Goal: Communication & Community: Share content

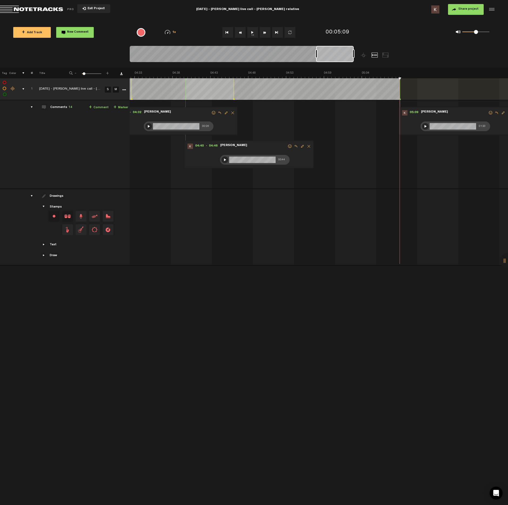
scroll to position [0, 2000]
click at [457, 9] on button "Share project" at bounding box center [466, 9] width 36 height 11
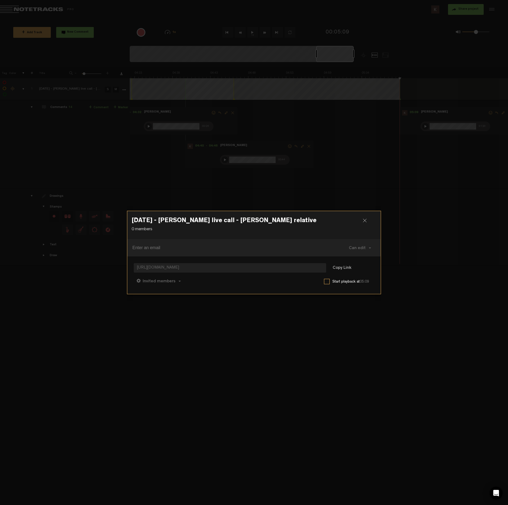
paste input "[EMAIL_ADDRESS][DOMAIN_NAME]"
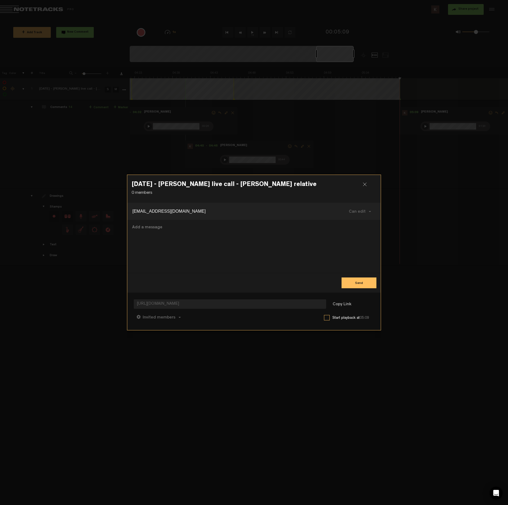
type input "[EMAIL_ADDRESS][DOMAIN_NAME]"
click at [352, 286] on button "Send" at bounding box center [358, 283] width 35 height 11
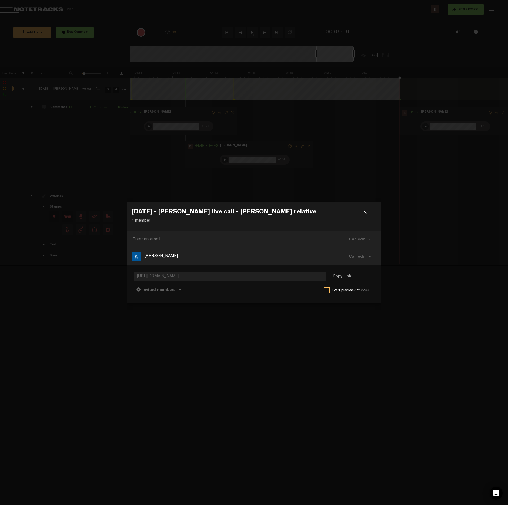
click at [363, 212] on div at bounding box center [367, 214] width 8 height 8
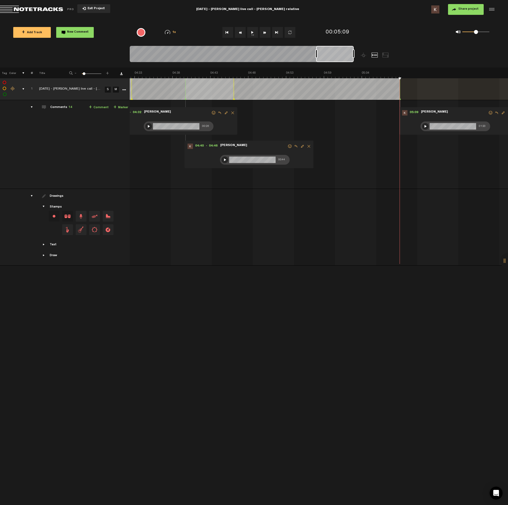
click at [90, 6] on button "Exit Project" at bounding box center [93, 8] width 33 height 9
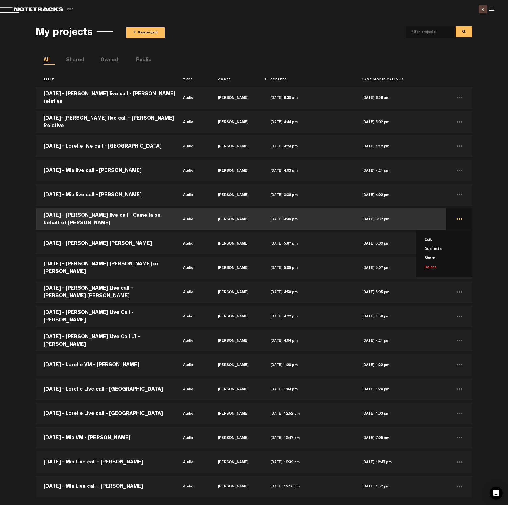
click at [427, 267] on li "Delete" at bounding box center [447, 267] width 50 height 9
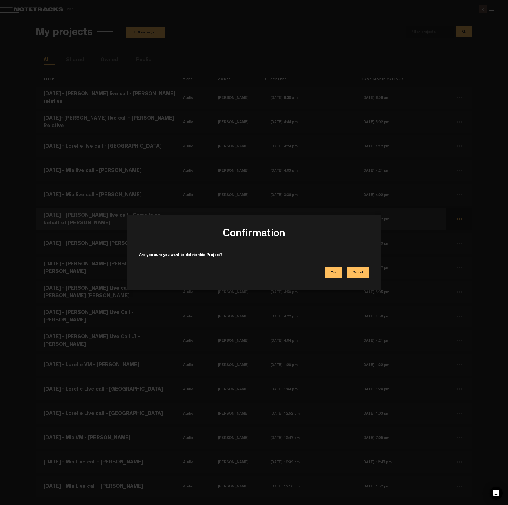
click at [332, 274] on button "Yes" at bounding box center [333, 273] width 17 height 11
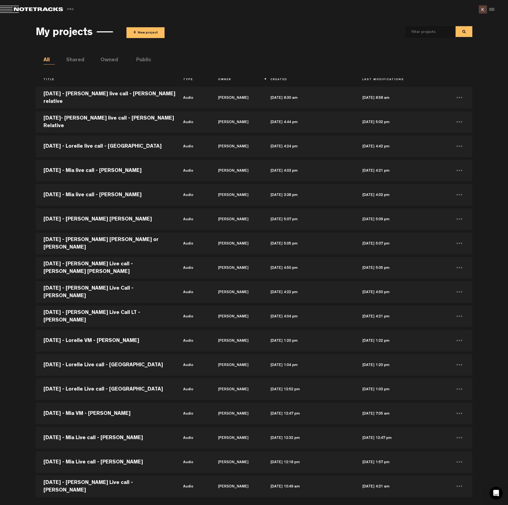
click at [136, 31] on button "+ New project" at bounding box center [145, 32] width 38 height 11
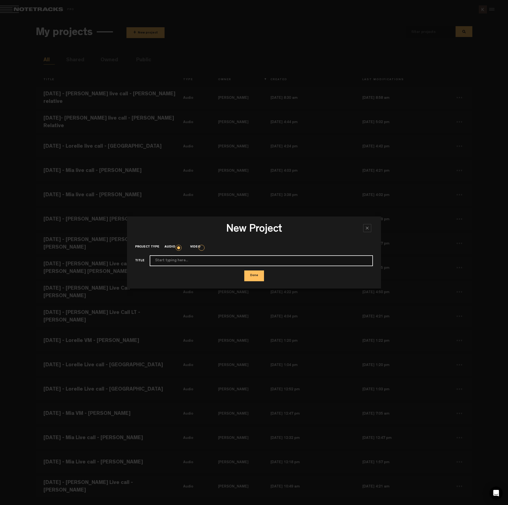
paste input "[DATE] - [PERSON_NAME] live call - unkown client 1"
type input "[DATE] - [PERSON_NAME] live call - unkown client 1"
click at [256, 277] on button "Done" at bounding box center [254, 276] width 20 height 11
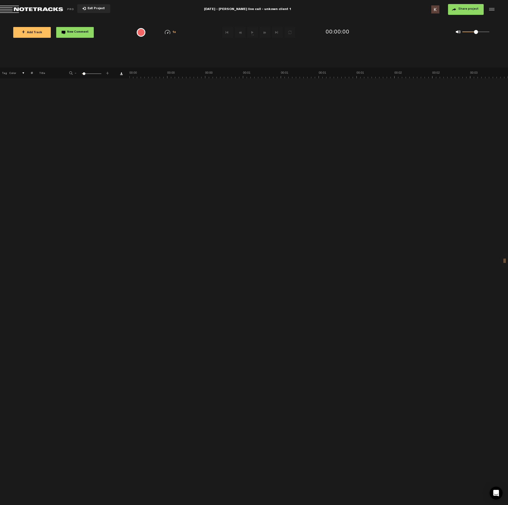
click at [275, 8] on md-toolbar "Exit Project [DATE] - [PERSON_NAME] live call - unkown client 1 Share project S…" at bounding box center [254, 9] width 508 height 19
click at [490, 9] on div at bounding box center [491, 9] width 8 height 8
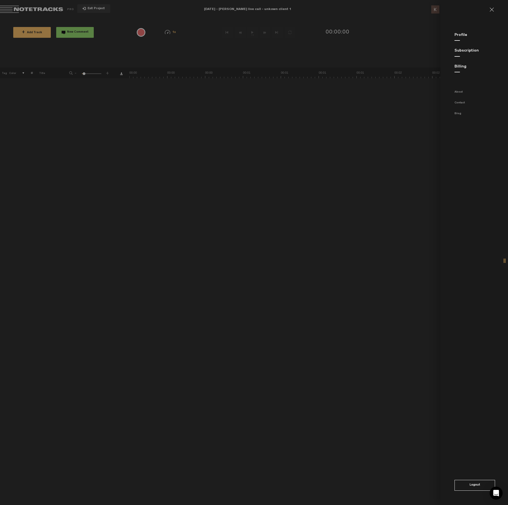
click at [492, 9] on link at bounding box center [493, 10] width 9 height 4
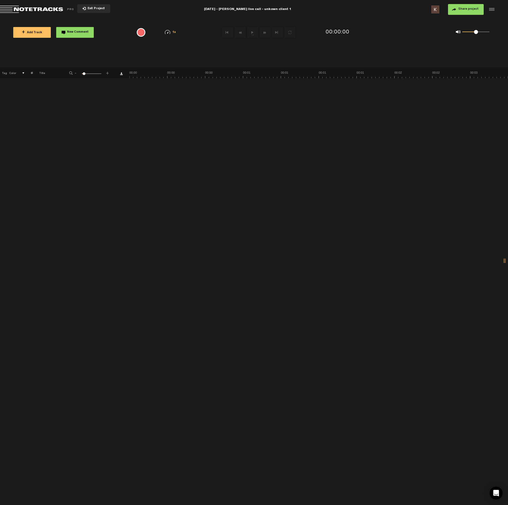
click at [94, 8] on span "Exit Project" at bounding box center [95, 8] width 19 height 3
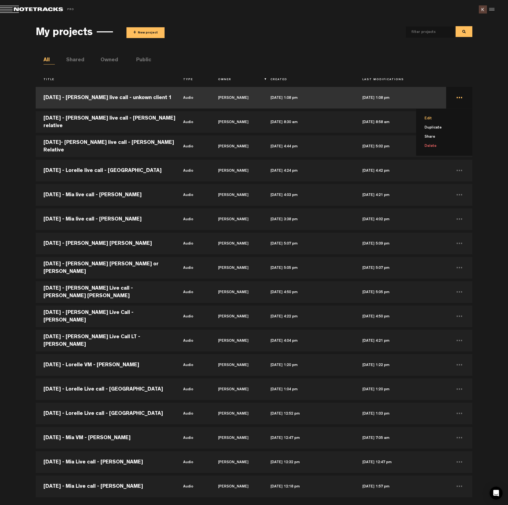
click at [431, 118] on li "Edit" at bounding box center [447, 118] width 50 height 9
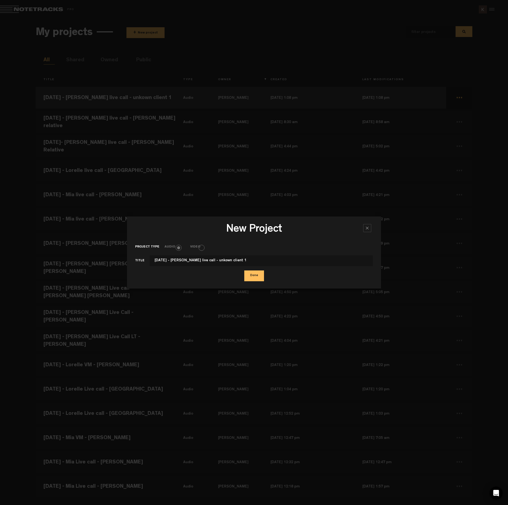
click at [204, 261] on input "[DATE] - [PERSON_NAME] live call - unkown client 1" at bounding box center [261, 261] width 223 height 11
type input "[DATE] - [PERSON_NAME] live call - unknown client 1"
click at [254, 274] on button "Done" at bounding box center [254, 276] width 20 height 11
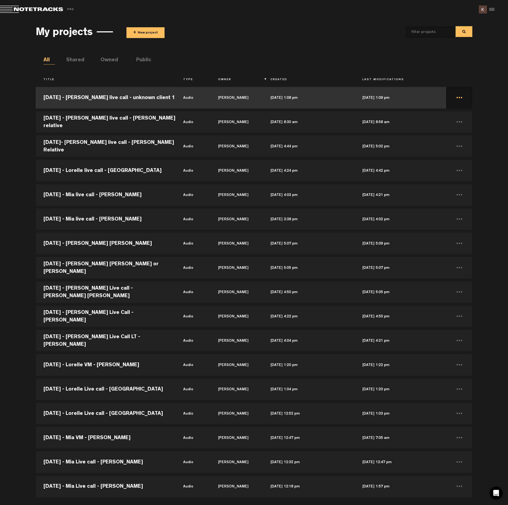
click at [136, 96] on td "[DATE] - [PERSON_NAME] live call - unknown client 1" at bounding box center [106, 98] width 140 height 24
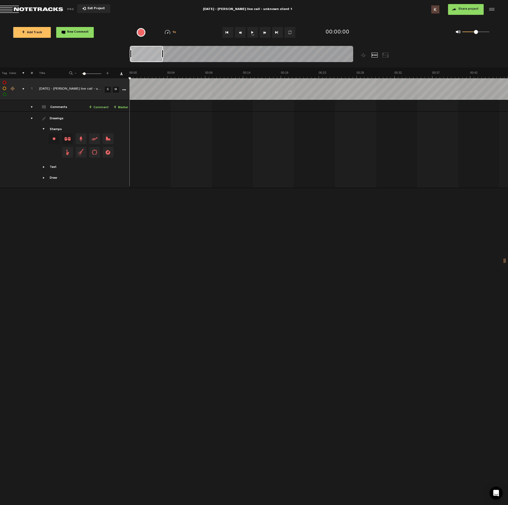
click at [254, 31] on button "1x" at bounding box center [252, 32] width 11 height 11
click at [251, 33] on button "1x" at bounding box center [252, 32] width 11 height 11
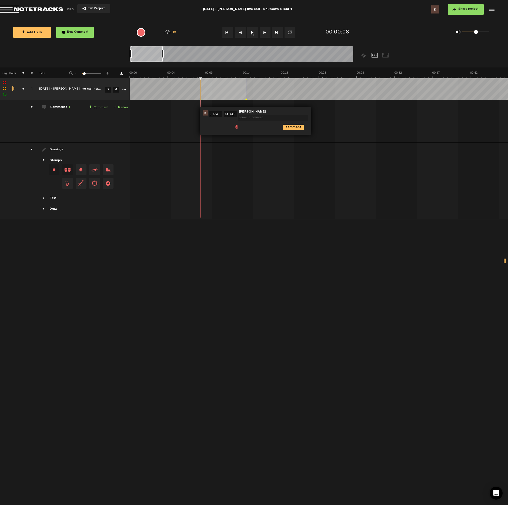
click at [236, 125] on span at bounding box center [236, 126] width 5 height 5
click at [240, 127] on div at bounding box center [240, 128] width 4 height 4
click at [240, 128] on div at bounding box center [240, 128] width 6 height 6
click at [298, 137] on icon "comment" at bounding box center [293, 139] width 21 height 5
click at [251, 34] on button "1x" at bounding box center [252, 32] width 11 height 11
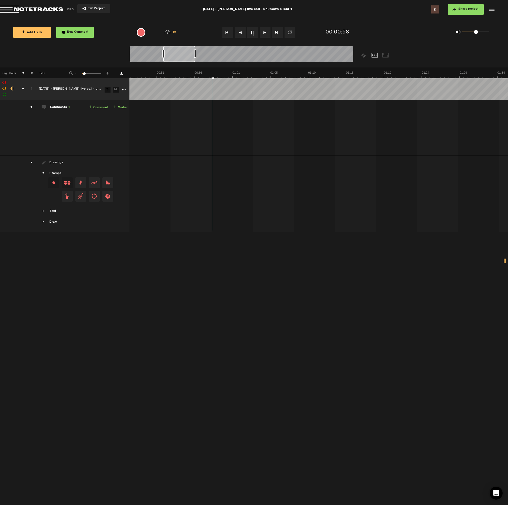
scroll to position [0, 421]
click at [250, 35] on button "1x" at bounding box center [252, 32] width 11 height 11
click at [267, 128] on span at bounding box center [266, 126] width 5 height 5
click at [275, 129] on div "Press button to start recording" at bounding box center [298, 128] width 49 height 6
click at [347, 112] on span "Edit comment" at bounding box center [347, 113] width 6 height 4
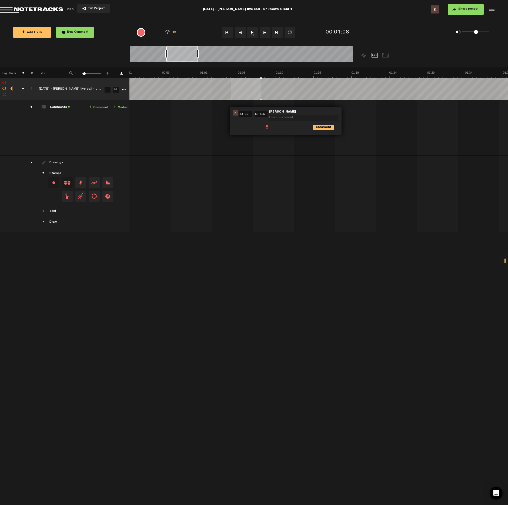
click at [268, 126] on span at bounding box center [266, 126] width 5 height 5
click at [266, 126] on span at bounding box center [266, 126] width 5 height 5
click at [270, 127] on div at bounding box center [270, 128] width 4 height 4
click at [269, 128] on div at bounding box center [270, 128] width 6 height 6
click at [317, 137] on icon "comment" at bounding box center [323, 139] width 21 height 5
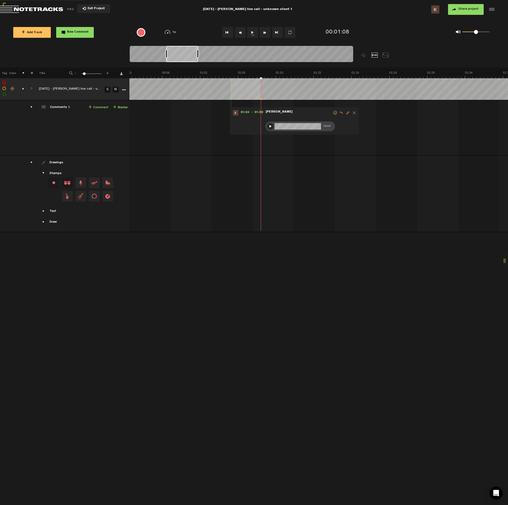
click at [251, 33] on button "1x" at bounding box center [252, 32] width 11 height 11
click at [256, 34] on button "1x" at bounding box center [252, 32] width 11 height 11
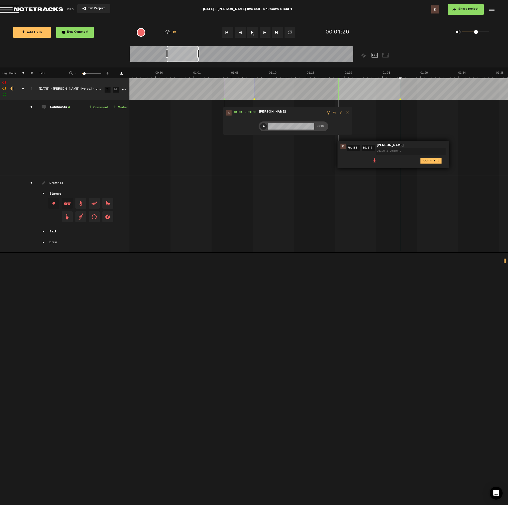
click at [373, 162] on span at bounding box center [374, 159] width 5 height 5
click at [377, 162] on div at bounding box center [377, 161] width 4 height 4
click at [377, 163] on div at bounding box center [377, 161] width 6 height 6
click at [432, 171] on icon "comment" at bounding box center [430, 172] width 21 height 5
click at [254, 33] on button "1x" at bounding box center [252, 32] width 11 height 11
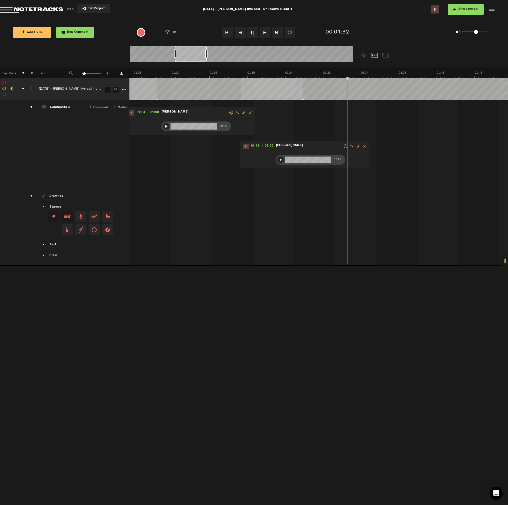
scroll to position [0, 558]
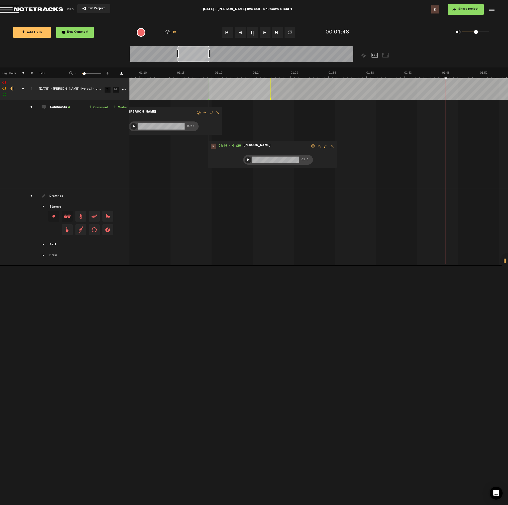
click at [251, 31] on button "1x" at bounding box center [252, 32] width 11 height 11
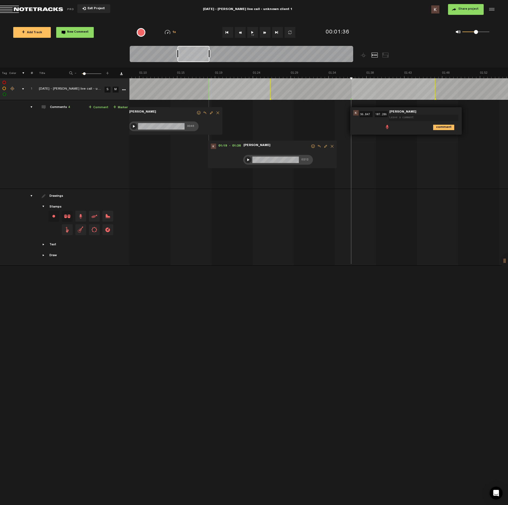
click at [388, 127] on ul "comment" at bounding box center [420, 127] width 73 height 6
drag, startPoint x: 466, startPoint y: 113, endPoint x: 462, endPoint y: 115, distance: 4.6
click at [466, 113] on span "Edit comment" at bounding box center [468, 113] width 6 height 4
click at [387, 126] on span at bounding box center [386, 126] width 5 height 5
click at [389, 127] on div at bounding box center [390, 128] width 4 height 4
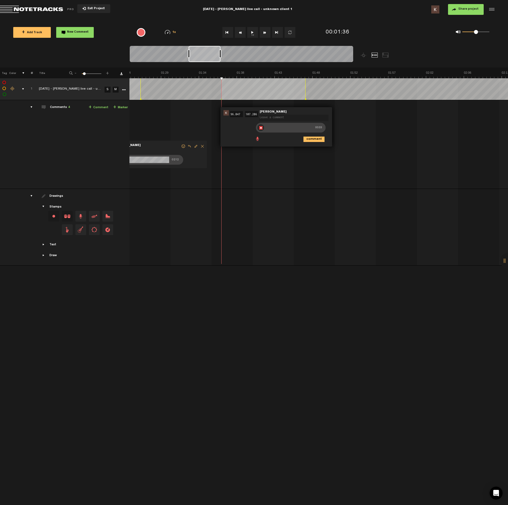
scroll to position [0, 720]
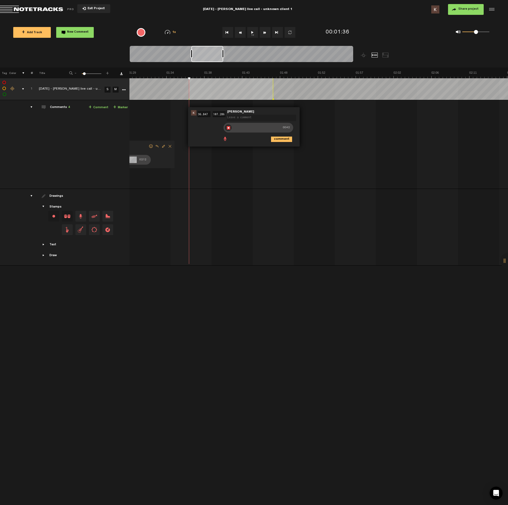
click at [228, 128] on div at bounding box center [228, 128] width 6 height 6
click at [284, 141] on icon "comment" at bounding box center [281, 139] width 21 height 5
click at [252, 33] on button "1x" at bounding box center [252, 32] width 11 height 11
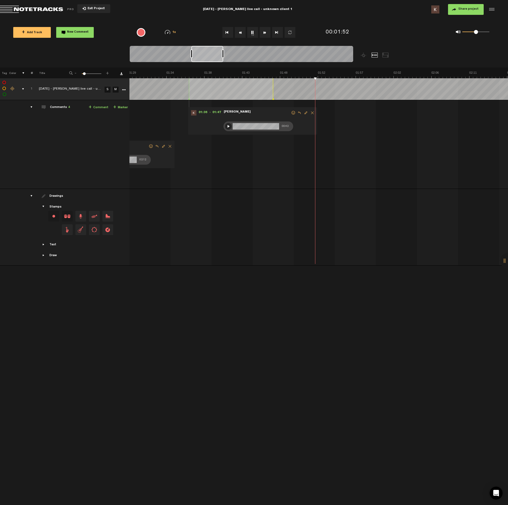
click at [253, 35] on button "1x" at bounding box center [252, 32] width 11 height 11
click at [281, 70] on th at bounding box center [318, 73] width 378 height 11
click at [249, 33] on button "1x" at bounding box center [252, 32] width 11 height 11
click at [250, 33] on button "1x" at bounding box center [252, 32] width 11 height 11
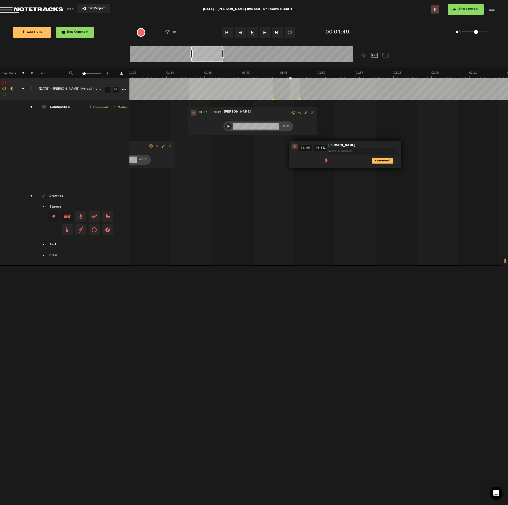
click at [327, 160] on span at bounding box center [325, 159] width 5 height 5
click at [329, 161] on div at bounding box center [329, 161] width 4 height 4
click at [328, 163] on div at bounding box center [329, 161] width 6 height 6
click at [386, 172] on icon "comment" at bounding box center [382, 172] width 21 height 5
click at [249, 31] on button "1x" at bounding box center [252, 32] width 11 height 11
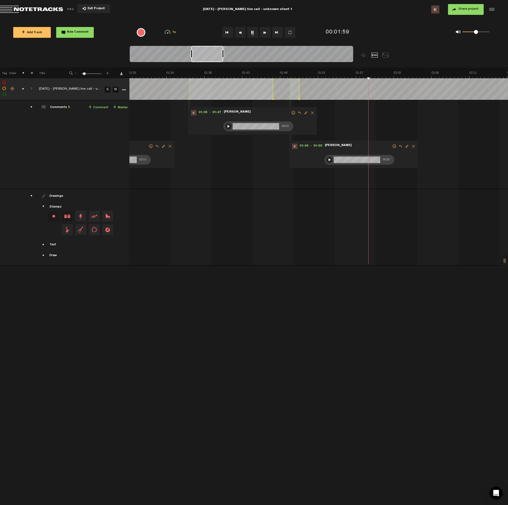
click at [250, 31] on button "1x" at bounding box center [252, 32] width 11 height 11
click at [367, 126] on span at bounding box center [366, 126] width 5 height 5
click at [370, 128] on div at bounding box center [370, 128] width 4 height 4
click at [369, 128] on div at bounding box center [370, 128] width 6 height 6
click at [424, 139] on icon "comment" at bounding box center [422, 139] width 21 height 5
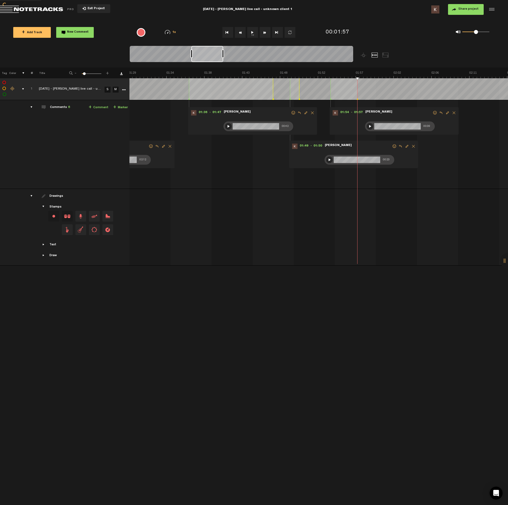
click at [253, 32] on button "1x" at bounding box center [252, 32] width 11 height 11
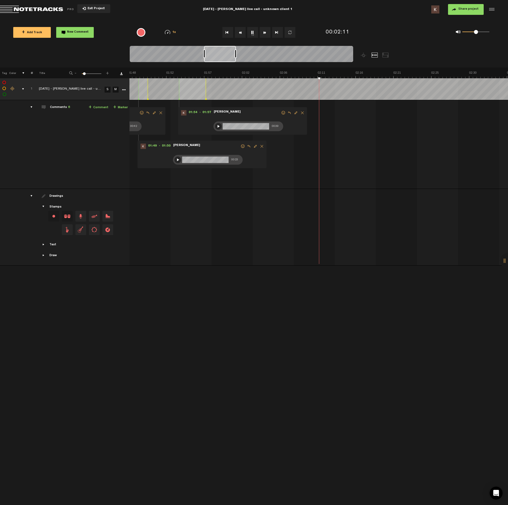
scroll to position [0, 871]
click at [252, 34] on button "1x" at bounding box center [252, 32] width 11 height 11
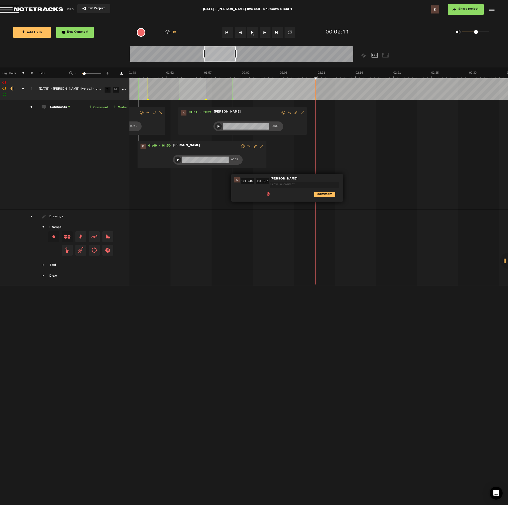
click at [268, 193] on span at bounding box center [268, 193] width 5 height 5
click at [270, 193] on div at bounding box center [271, 195] width 4 height 4
click at [271, 194] on div at bounding box center [271, 194] width 6 height 6
click at [319, 204] on icon "comment" at bounding box center [324, 206] width 21 height 5
click at [254, 29] on button "1x" at bounding box center [252, 32] width 11 height 11
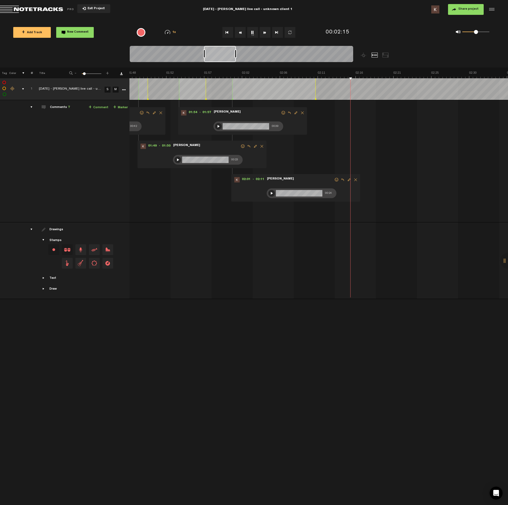
click at [265, 69] on th at bounding box center [318, 73] width 378 height 11
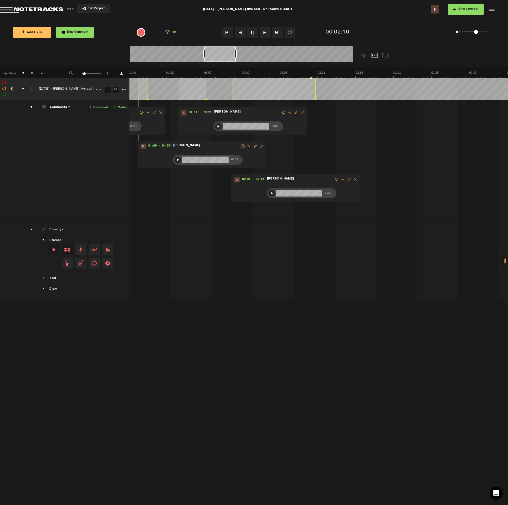
click at [254, 35] on button "1x" at bounding box center [252, 32] width 11 height 11
click at [371, 127] on span at bounding box center [371, 126] width 5 height 5
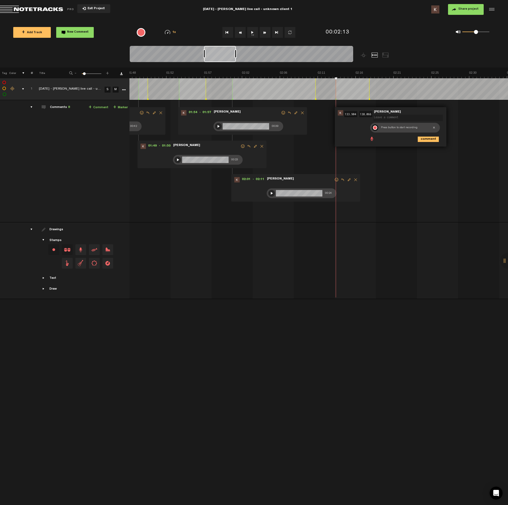
click at [375, 130] on div at bounding box center [375, 128] width 6 height 6
click at [451, 113] on span "Edit comment" at bounding box center [452, 113] width 6 height 4
click at [371, 126] on span at bounding box center [371, 126] width 5 height 5
click at [372, 126] on span at bounding box center [371, 126] width 5 height 5
click at [375, 127] on div at bounding box center [375, 128] width 4 height 4
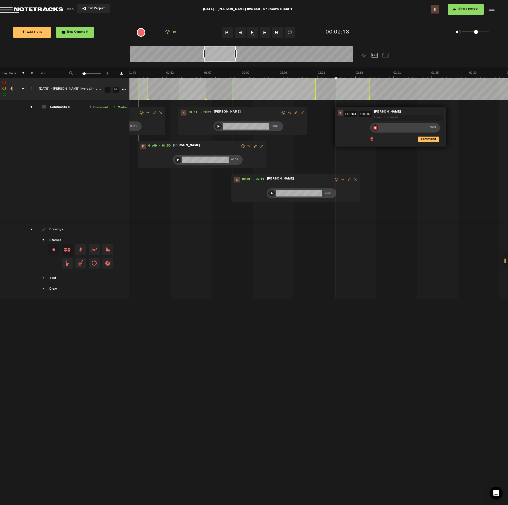
click at [357, 136] on div "comment" at bounding box center [391, 139] width 107 height 11
click at [452, 113] on span "Edit comment" at bounding box center [452, 113] width 6 height 4
click at [371, 126] on span at bounding box center [371, 126] width 5 height 5
click at [371, 127] on span at bounding box center [371, 126] width 5 height 5
click at [375, 129] on div at bounding box center [375, 128] width 4 height 4
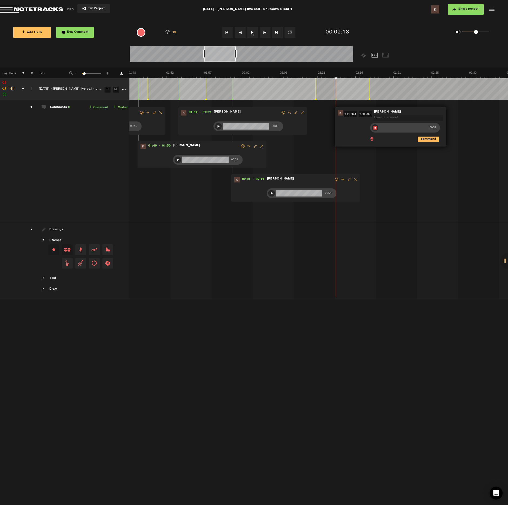
click at [376, 129] on div at bounding box center [375, 128] width 6 height 6
click at [422, 140] on icon "comment" at bounding box center [428, 139] width 21 height 5
click at [253, 33] on button "1x" at bounding box center [252, 32] width 11 height 11
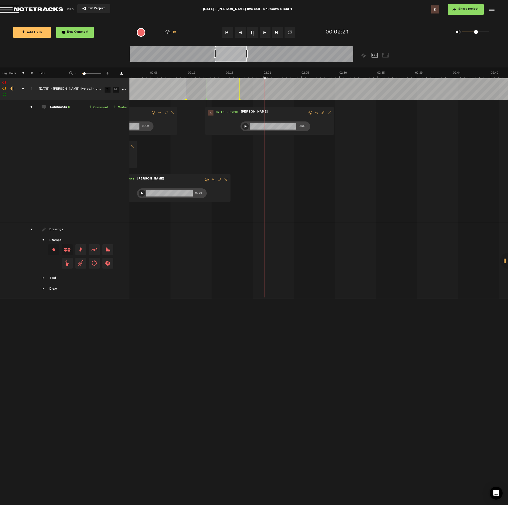
scroll to position [0, 1033]
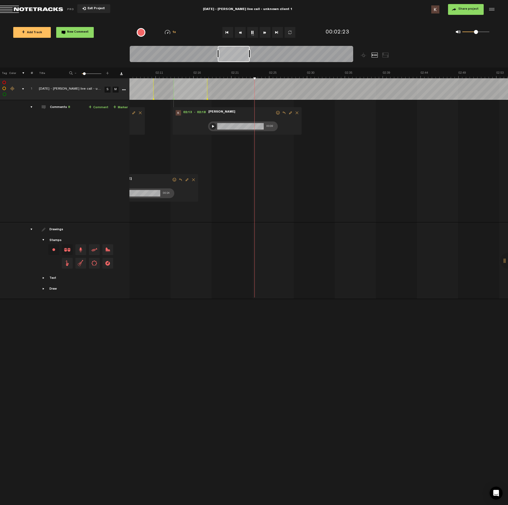
click at [253, 30] on button "1x" at bounding box center [252, 32] width 11 height 11
click at [253, 160] on span at bounding box center [253, 159] width 5 height 5
click at [257, 160] on div at bounding box center [257, 161] width 4 height 4
click at [257, 162] on div at bounding box center [257, 161] width 6 height 6
click at [305, 173] on icon "comment" at bounding box center [310, 172] width 21 height 5
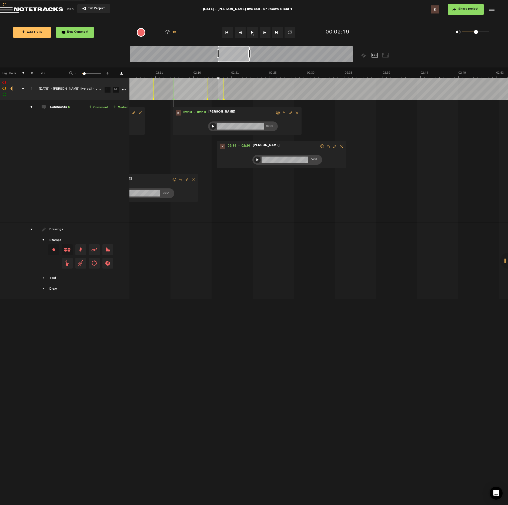
click at [252, 34] on button "1x" at bounding box center [252, 32] width 11 height 11
click at [250, 33] on button "1x" at bounding box center [252, 32] width 11 height 11
click at [309, 78] on img at bounding box center [420, 75] width 2649 height 8
click at [252, 36] on button "1x" at bounding box center [252, 32] width 11 height 11
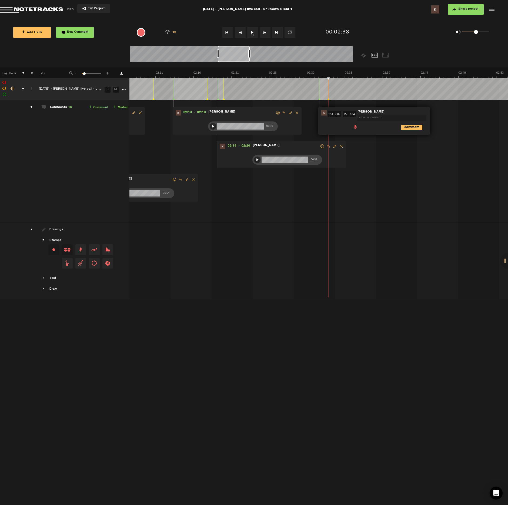
click at [355, 127] on span at bounding box center [354, 126] width 5 height 5
click at [357, 129] on div at bounding box center [358, 128] width 4 height 4
click at [358, 128] on div at bounding box center [358, 128] width 6 height 6
click at [419, 141] on icon "comment" at bounding box center [411, 139] width 21 height 5
click at [251, 30] on button "1x" at bounding box center [252, 32] width 11 height 11
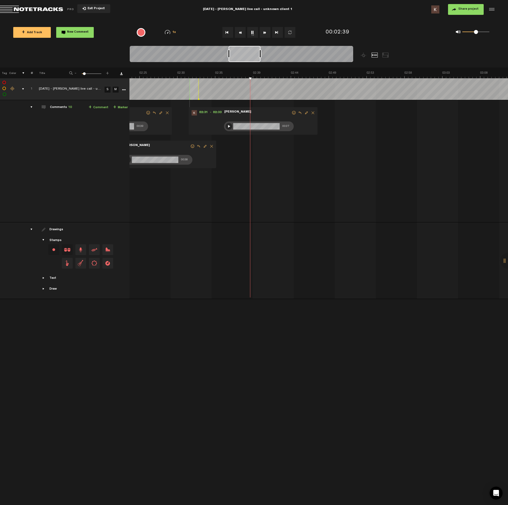
scroll to position [0, 1195]
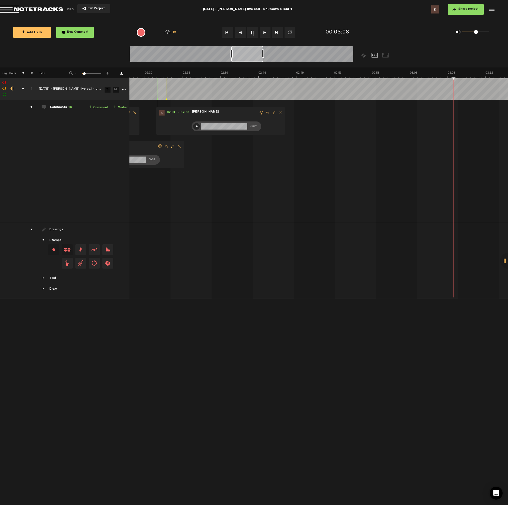
click at [251, 31] on button "1x" at bounding box center [252, 32] width 11 height 11
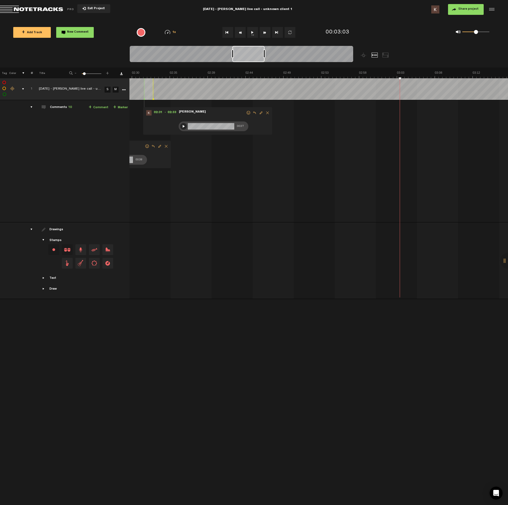
scroll to position [0, 1208]
click at [435, 125] on span at bounding box center [435, 126] width 5 height 5
click at [438, 127] on div at bounding box center [439, 128] width 4 height 4
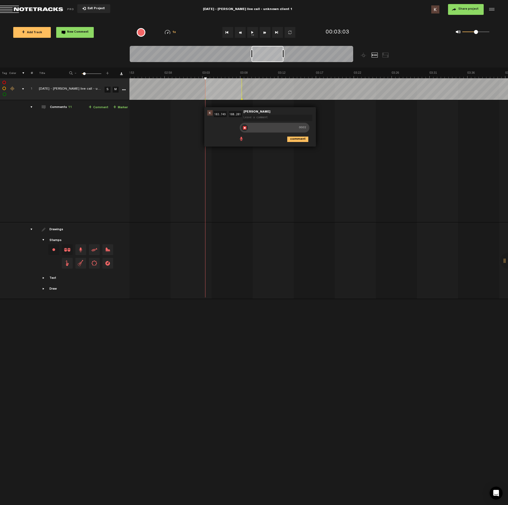
scroll to position [0, 1435]
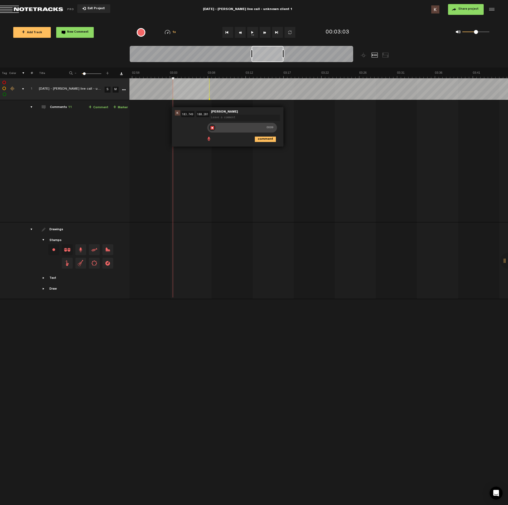
click at [211, 129] on div at bounding box center [212, 128] width 6 height 6
click at [268, 140] on icon "comment" at bounding box center [265, 139] width 21 height 5
click at [254, 36] on button "1x" at bounding box center [252, 32] width 11 height 11
click at [253, 33] on button "1x" at bounding box center [252, 32] width 11 height 11
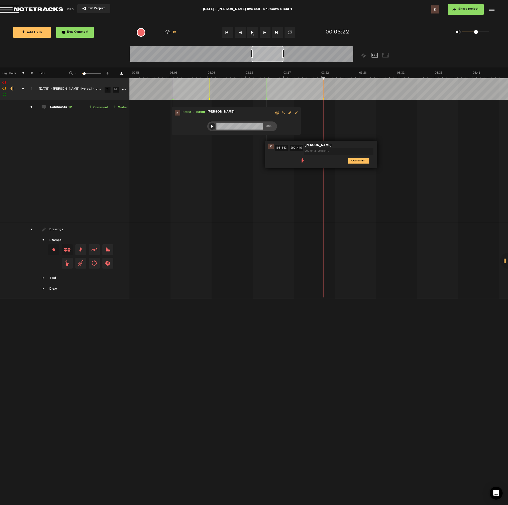
click at [303, 161] on span at bounding box center [302, 159] width 5 height 5
click at [307, 160] on div at bounding box center [305, 161] width 4 height 4
click at [308, 162] on div at bounding box center [305, 161] width 6 height 6
click at [355, 173] on icon "comment" at bounding box center [358, 172] width 21 height 5
click at [251, 32] on button "1x" at bounding box center [252, 32] width 11 height 11
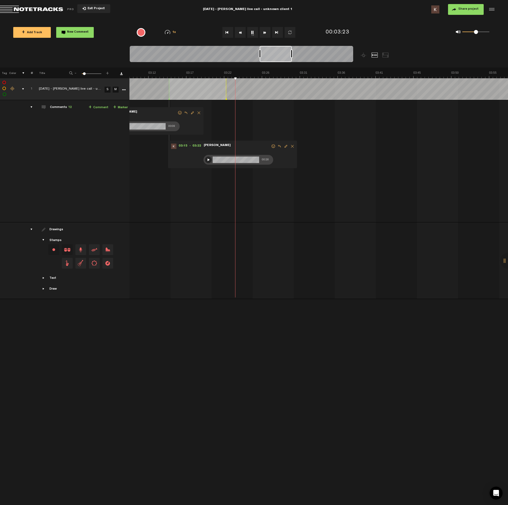
scroll to position [0, 1565]
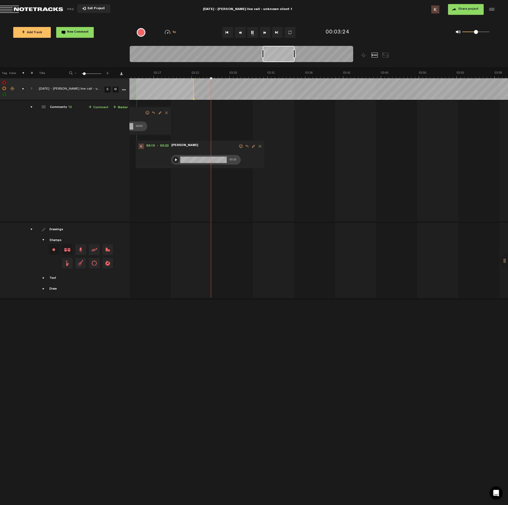
drag, startPoint x: 354, startPoint y: 73, endPoint x: 357, endPoint y: 73, distance: 3.0
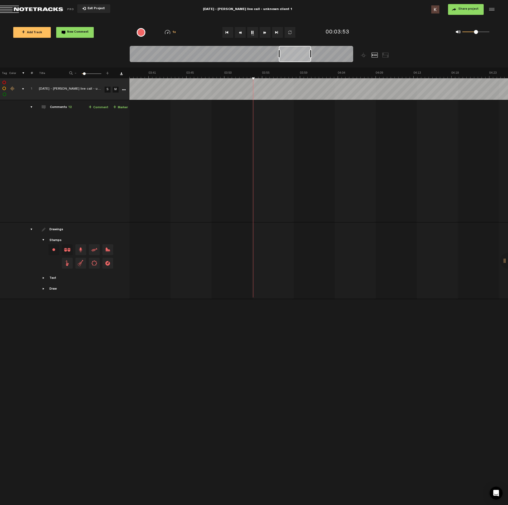
scroll to position [0, 1824]
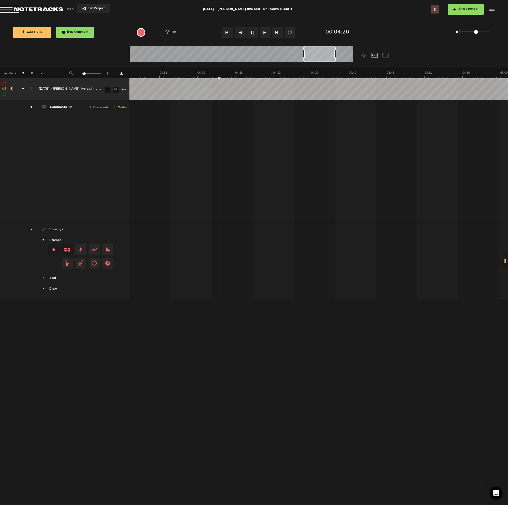
click at [253, 30] on button "1x" at bounding box center [252, 32] width 11 height 11
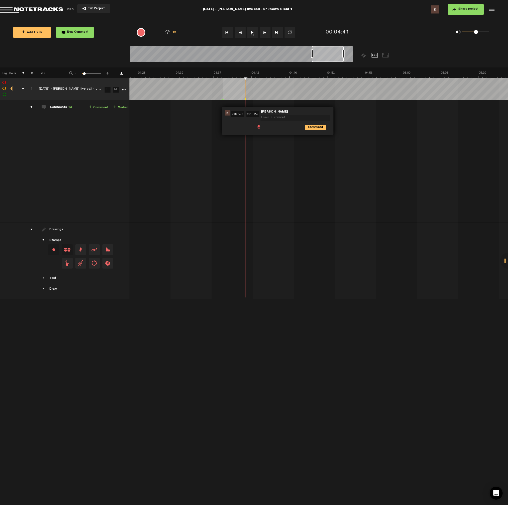
click at [258, 127] on span at bounding box center [258, 126] width 5 height 5
click at [262, 127] on div at bounding box center [262, 128] width 4 height 4
click at [262, 128] on div at bounding box center [262, 128] width 6 height 6
click at [318, 138] on icon "comment" at bounding box center [315, 139] width 21 height 5
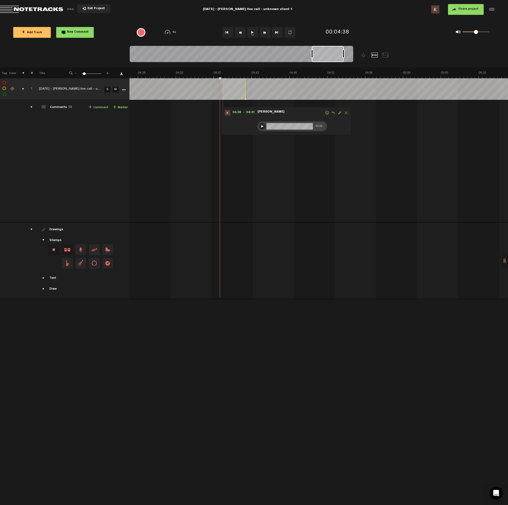
click at [254, 32] on button "1x" at bounding box center [252, 32] width 11 height 11
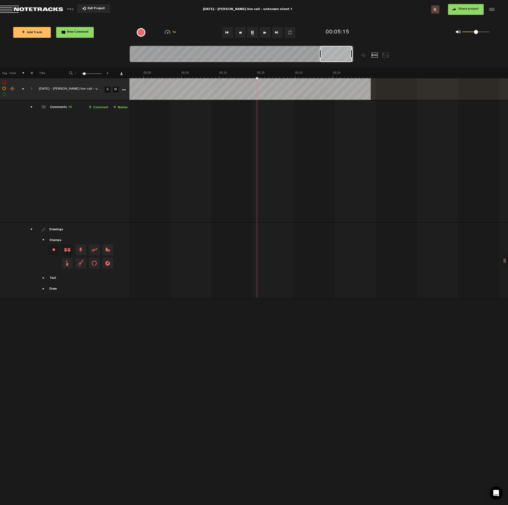
scroll to position [0, 2440]
click at [77, 35] on button "New Comment" at bounding box center [75, 32] width 38 height 11
click at [360, 126] on span at bounding box center [361, 126] width 5 height 5
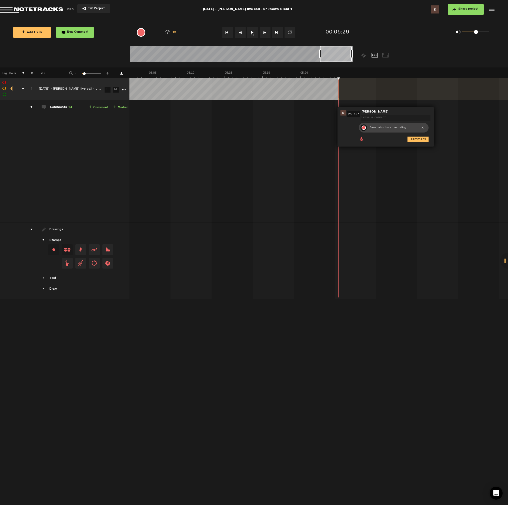
click at [363, 129] on div at bounding box center [363, 128] width 4 height 4
click at [363, 130] on div at bounding box center [363, 128] width 6 height 6
click at [410, 142] on icon "comment" at bounding box center [417, 139] width 21 height 5
click at [463, 9] on span "Share project" at bounding box center [468, 9] width 20 height 3
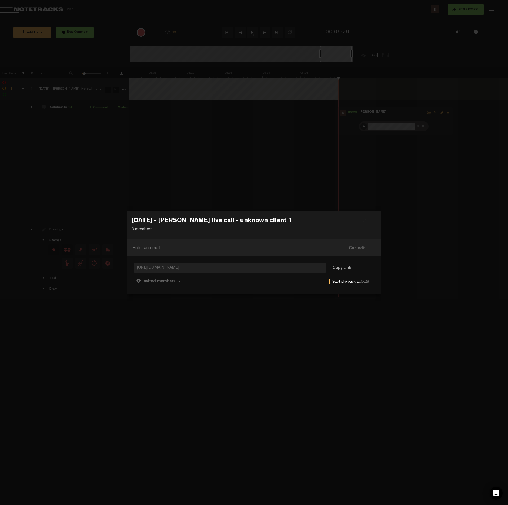
paste input "[EMAIL_ADDRESS][DOMAIN_NAME]"
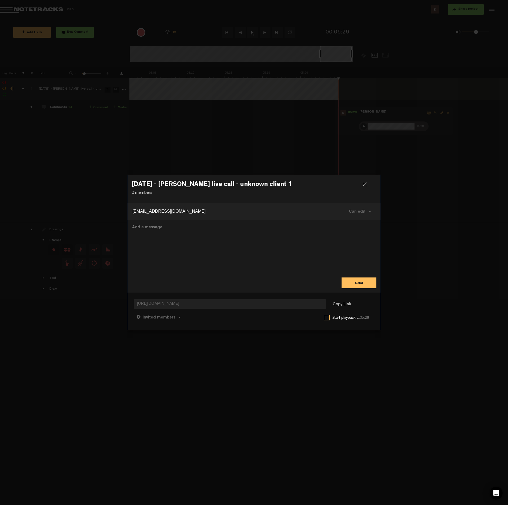
type input "[EMAIL_ADDRESS][DOMAIN_NAME]"
click at [358, 281] on button "Send" at bounding box center [358, 283] width 35 height 11
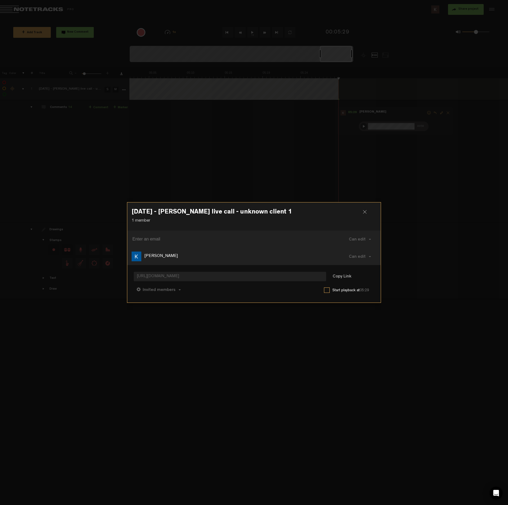
click at [364, 214] on div at bounding box center [367, 214] width 8 height 8
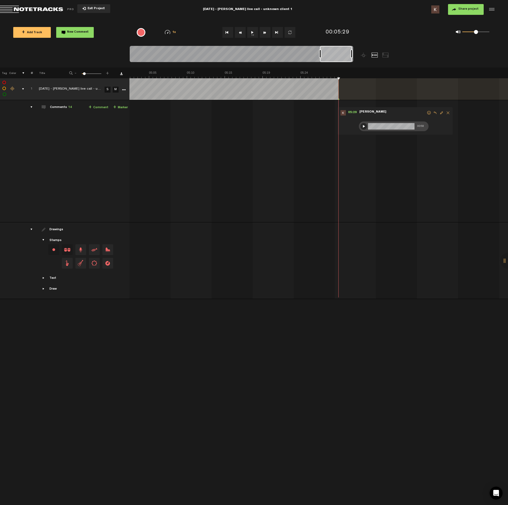
click at [92, 9] on span "Exit Project" at bounding box center [95, 8] width 19 height 3
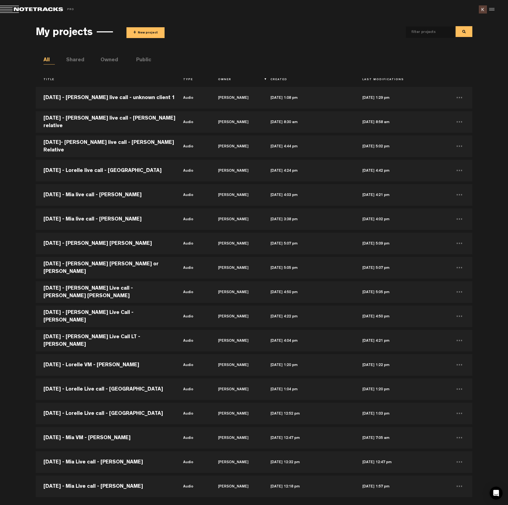
click at [138, 33] on button "+ New project" at bounding box center [145, 32] width 38 height 11
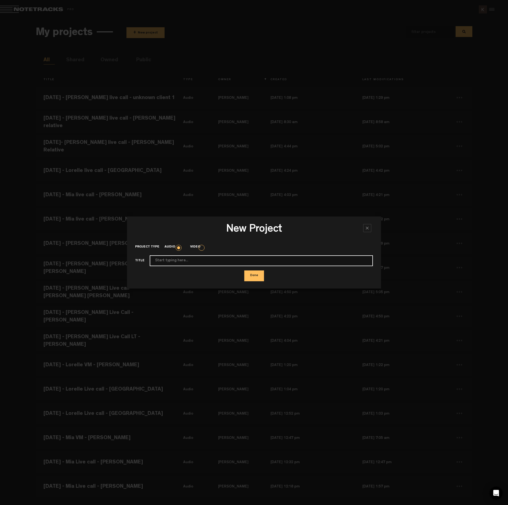
paste input "[DATE] - [PERSON_NAME] live call - Camella on behalf of [PERSON_NAME]"
type input "[DATE] - [PERSON_NAME] live call - Camella on behalf of [PERSON_NAME]"
paste input "[DATE] - [PERSON_NAME] live call - [PERSON_NAME]"
type input "[DATE] - [PERSON_NAME] live call - [PERSON_NAME]"
click at [258, 276] on button "Done" at bounding box center [254, 276] width 20 height 11
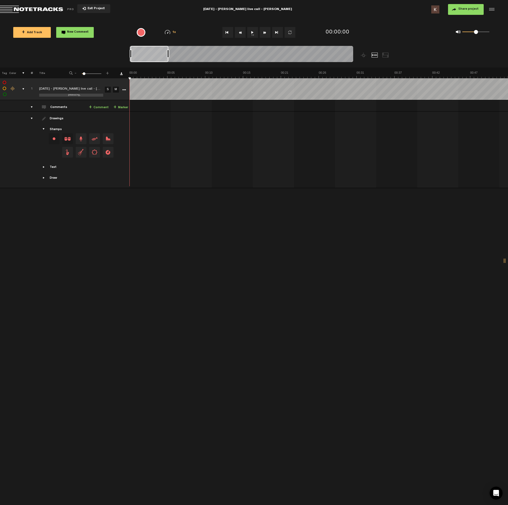
click at [251, 34] on button "1x" at bounding box center [252, 32] width 11 height 11
click at [251, 36] on button "1x" at bounding box center [252, 32] width 11 height 11
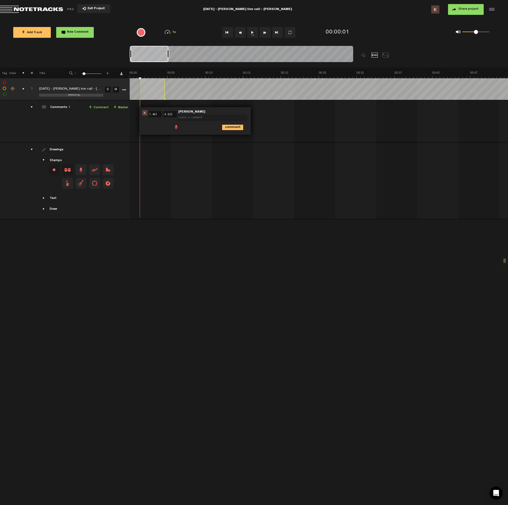
click at [175, 129] on span at bounding box center [175, 126] width 5 height 5
click at [179, 129] on div at bounding box center [179, 128] width 4 height 4
click at [180, 128] on div at bounding box center [179, 128] width 6 height 6
click at [227, 141] on icon "comment" at bounding box center [232, 139] width 21 height 5
click at [256, 32] on button "1x" at bounding box center [252, 32] width 11 height 11
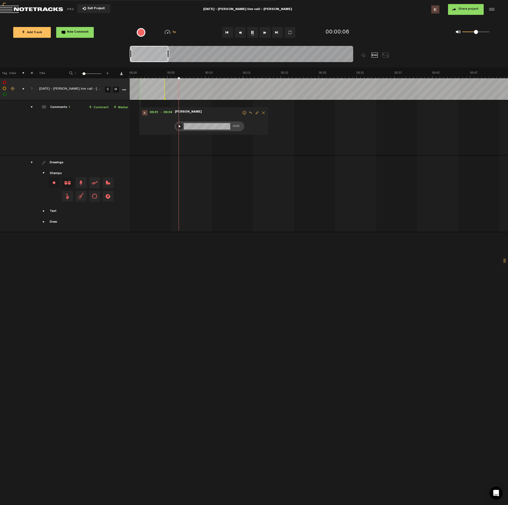
click at [253, 35] on button "1x" at bounding box center [252, 32] width 11 height 11
click at [254, 31] on button "1x" at bounding box center [252, 32] width 11 height 11
click at [254, 33] on button "1x" at bounding box center [252, 32] width 11 height 11
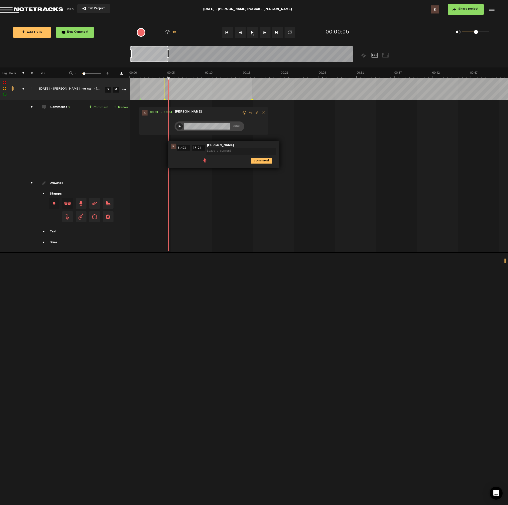
click at [205, 162] on span at bounding box center [204, 159] width 5 height 5
click at [208, 161] on div at bounding box center [208, 161] width 4 height 4
click at [208, 160] on div at bounding box center [208, 161] width 6 height 6
click at [261, 173] on icon "comment" at bounding box center [261, 172] width 21 height 5
click at [257, 30] on button "1x" at bounding box center [252, 32] width 11 height 11
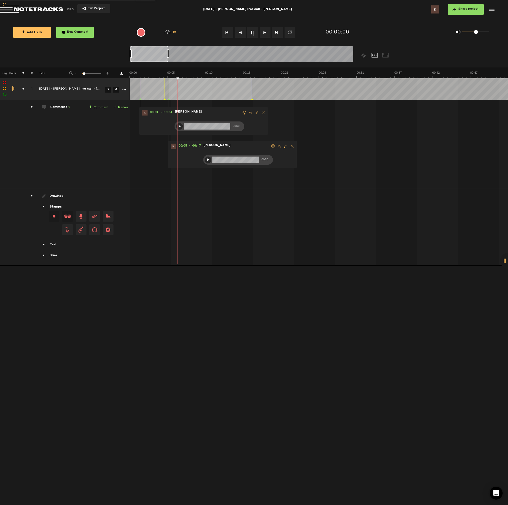
click at [251, 29] on button "1x" at bounding box center [252, 32] width 11 height 11
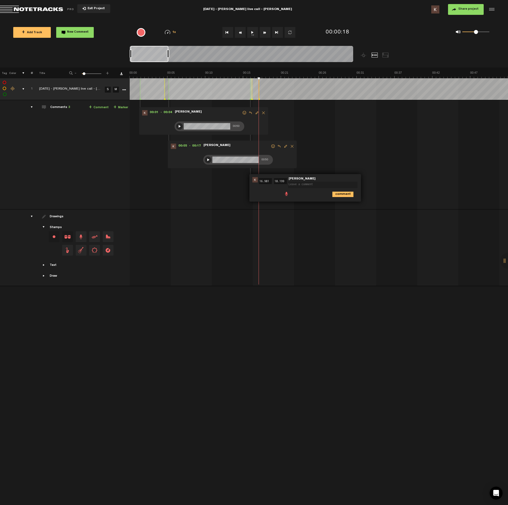
click at [287, 195] on span at bounding box center [286, 193] width 5 height 5
click at [289, 195] on div at bounding box center [289, 195] width 4 height 4
click at [289, 195] on div at bounding box center [289, 194] width 6 height 6
click at [338, 208] on icon "comment" at bounding box center [342, 206] width 21 height 5
click at [254, 32] on button "1x" at bounding box center [252, 32] width 11 height 11
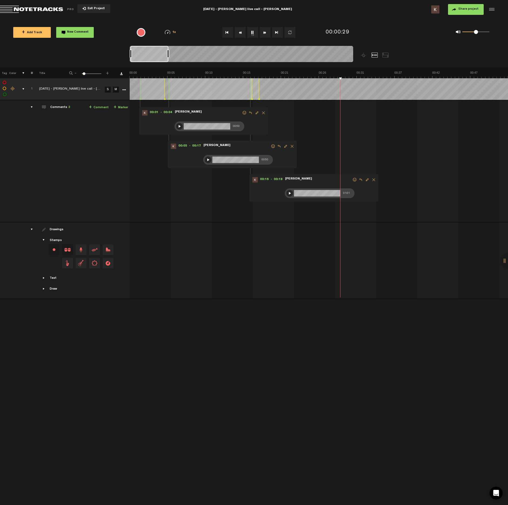
click at [249, 34] on button "1x" at bounding box center [252, 32] width 11 height 11
click at [352, 126] on span at bounding box center [351, 126] width 5 height 5
click at [355, 127] on div at bounding box center [354, 128] width 4 height 4
click at [354, 128] on div at bounding box center [354, 128] width 6 height 6
click at [405, 140] on icon "comment" at bounding box center [407, 139] width 21 height 5
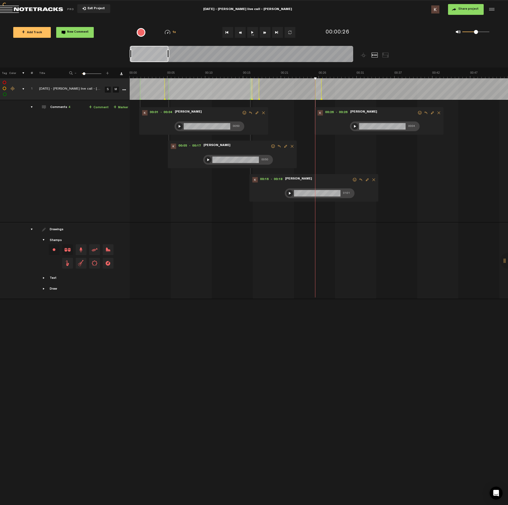
click at [256, 31] on button "1x" at bounding box center [252, 32] width 11 height 11
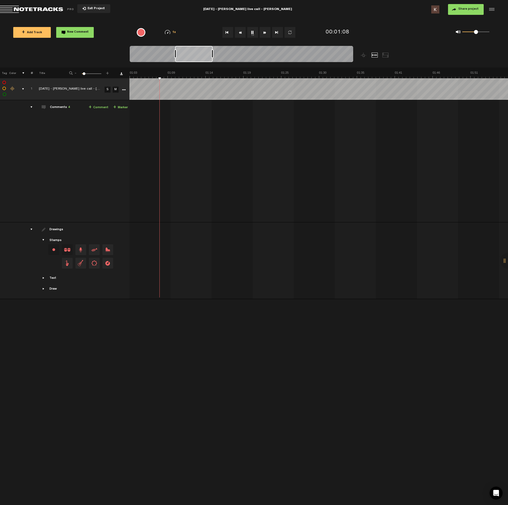
scroll to position [0, 454]
click at [252, 34] on button "1x" at bounding box center [252, 32] width 11 height 11
click at [279, 126] on span at bounding box center [278, 126] width 5 height 5
click at [282, 126] on div at bounding box center [282, 128] width 4 height 4
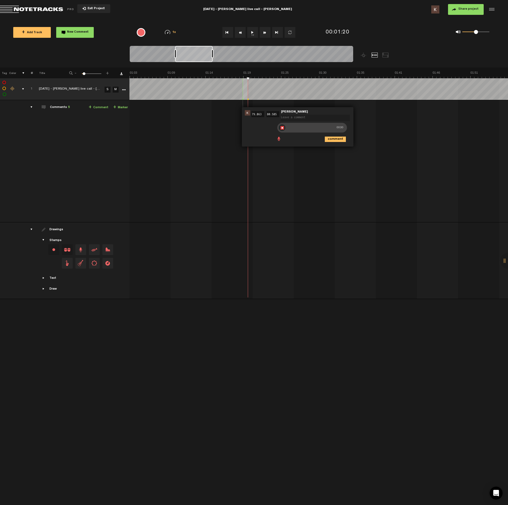
click at [284, 128] on div at bounding box center [282, 128] width 6 height 6
click at [336, 139] on icon "comment" at bounding box center [335, 139] width 21 height 5
click at [252, 34] on button "1x" at bounding box center [252, 32] width 11 height 11
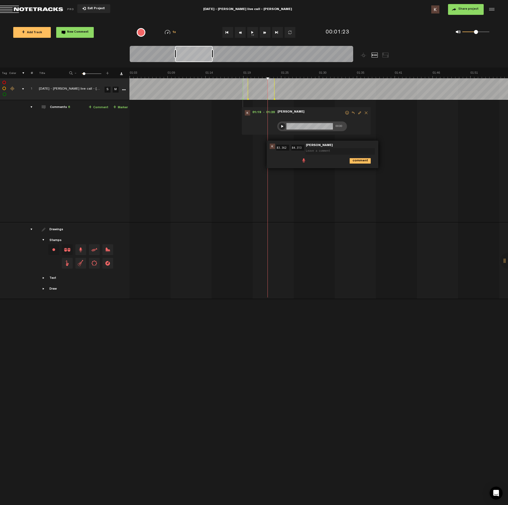
click at [303, 160] on span at bounding box center [303, 159] width 5 height 5
click at [306, 162] on div at bounding box center [307, 161] width 4 height 4
click at [307, 162] on div at bounding box center [307, 161] width 6 height 6
click at [354, 174] on icon "comment" at bounding box center [360, 172] width 21 height 5
click at [252, 33] on button "1x" at bounding box center [252, 32] width 11 height 11
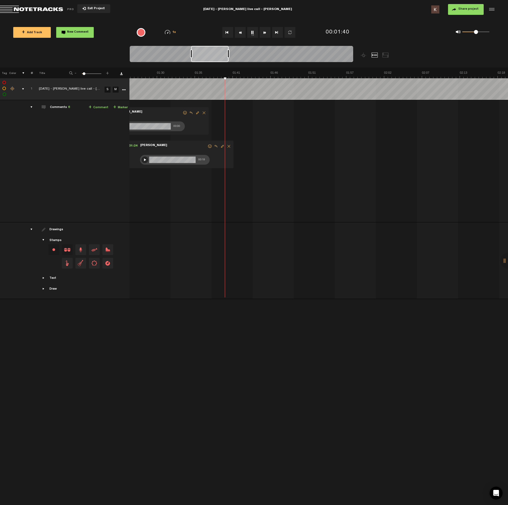
scroll to position [0, 616]
click at [253, 31] on button "1x" at bounding box center [252, 32] width 11 height 11
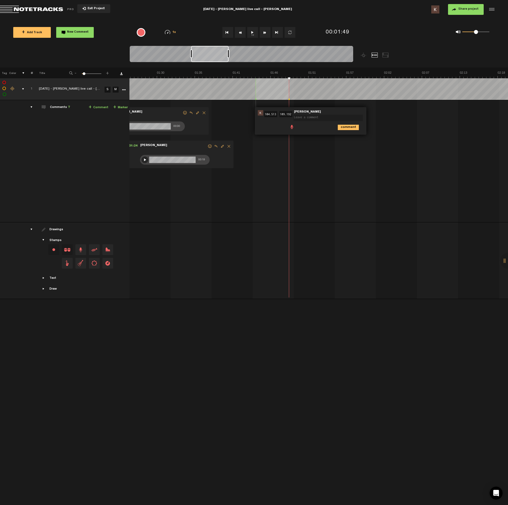
click at [292, 128] on span at bounding box center [291, 126] width 5 height 5
click at [295, 128] on div at bounding box center [295, 128] width 4 height 4
click at [296, 128] on div at bounding box center [295, 128] width 6 height 6
click at [347, 139] on icon "comment" at bounding box center [348, 139] width 21 height 5
click at [254, 29] on button "1x" at bounding box center [252, 32] width 11 height 11
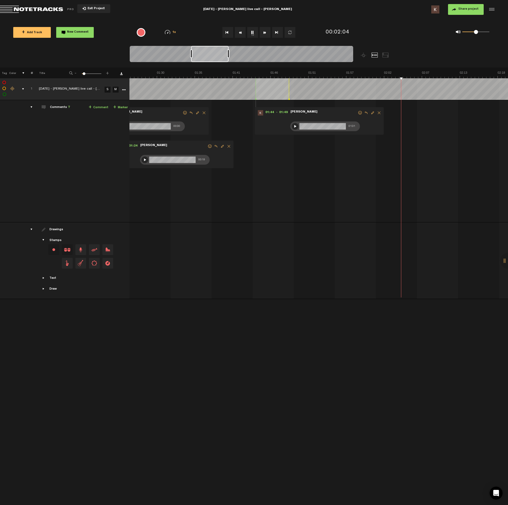
click at [252, 28] on button "1x" at bounding box center [252, 32] width 11 height 11
click at [415, 127] on span at bounding box center [414, 126] width 5 height 5
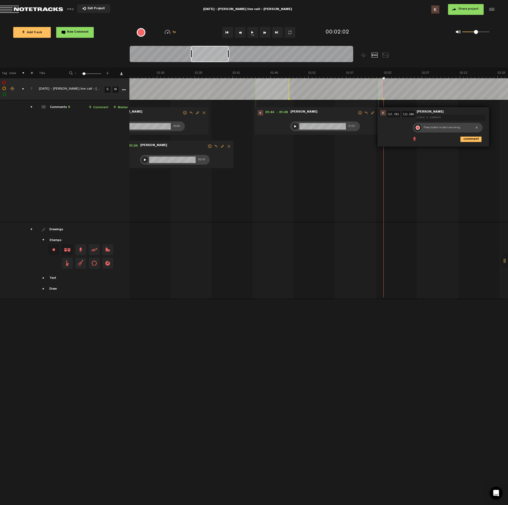
click at [417, 128] on div at bounding box center [417, 128] width 4 height 4
click at [418, 128] on div at bounding box center [417, 128] width 6 height 6
click at [465, 140] on icon "comment" at bounding box center [470, 139] width 21 height 5
click at [255, 33] on button "1x" at bounding box center [252, 32] width 11 height 11
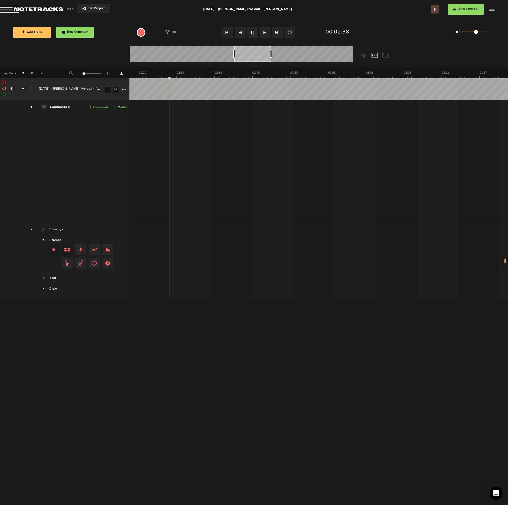
scroll to position [0, 1085]
click at [449, 69] on th at bounding box center [318, 73] width 378 height 11
click at [451, 74] on img at bounding box center [179, 75] width 2270 height 8
click at [252, 33] on button "1x" at bounding box center [252, 32] width 11 height 11
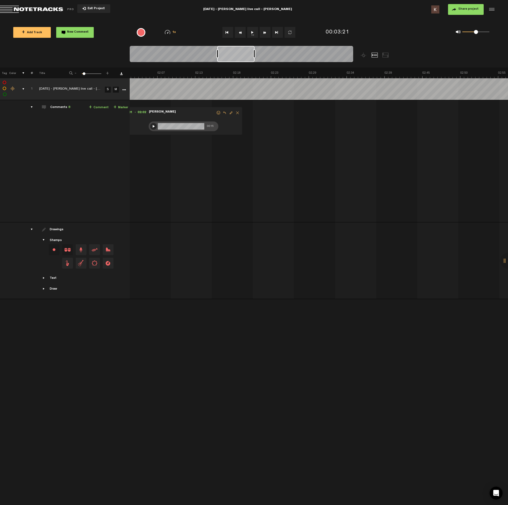
scroll to position [0, 848]
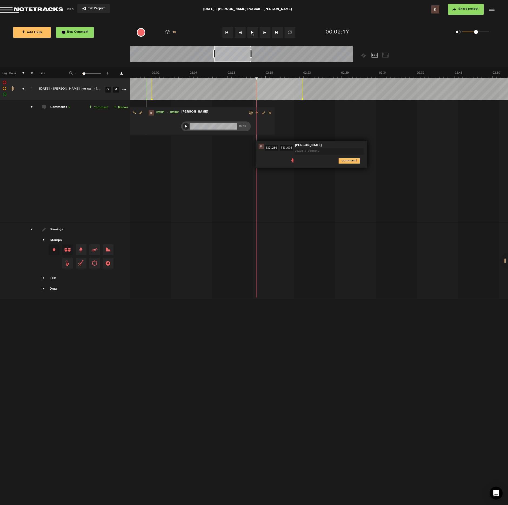
click at [293, 159] on span at bounding box center [292, 159] width 5 height 5
click at [297, 161] on div at bounding box center [296, 161] width 4 height 4
click at [295, 162] on div at bounding box center [296, 161] width 6 height 6
click at [354, 173] on icon "comment" at bounding box center [348, 172] width 21 height 5
click at [254, 33] on button "1x" at bounding box center [252, 32] width 11 height 11
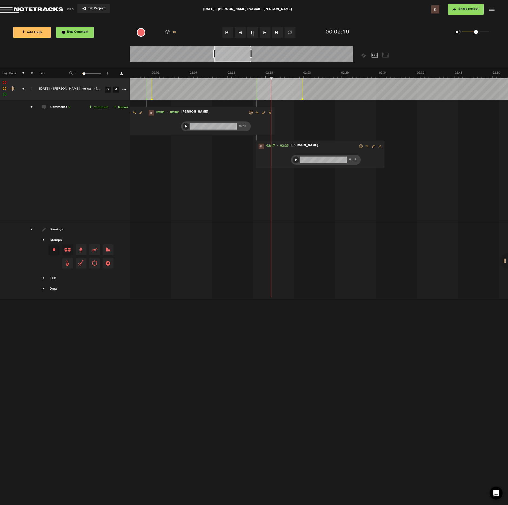
click at [253, 32] on button "1x" at bounding box center [252, 32] width 11 height 11
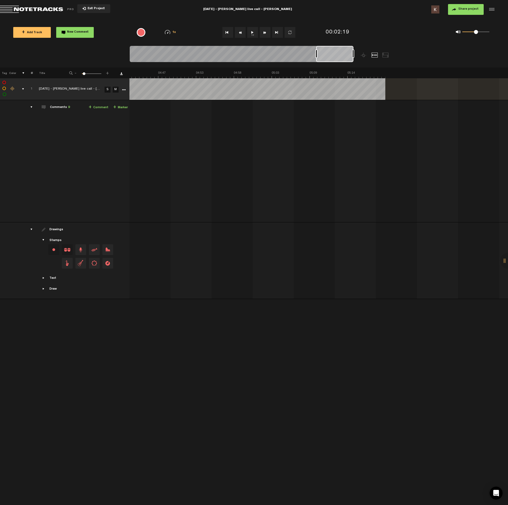
scroll to position [0, 1885]
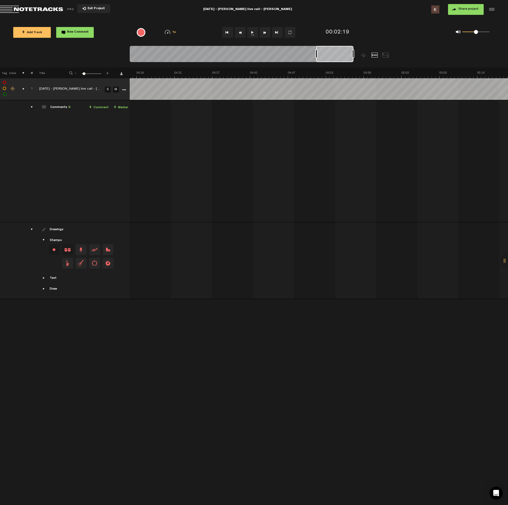
click at [251, 35] on button "1x" at bounding box center [252, 32] width 11 height 11
click at [252, 34] on button "1x" at bounding box center [252, 32] width 11 height 11
click at [426, 129] on span at bounding box center [426, 126] width 5 height 5
click at [429, 130] on div at bounding box center [429, 128] width 6 height 6
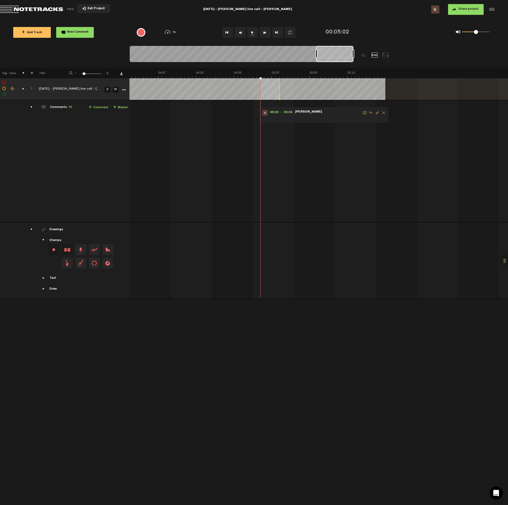
scroll to position [0, 2014]
click at [376, 114] on span "Edit comment" at bounding box center [377, 113] width 6 height 4
click at [297, 128] on span at bounding box center [296, 126] width 5 height 5
click at [296, 127] on span at bounding box center [296, 126] width 5 height 5
click at [300, 127] on div at bounding box center [299, 128] width 4 height 4
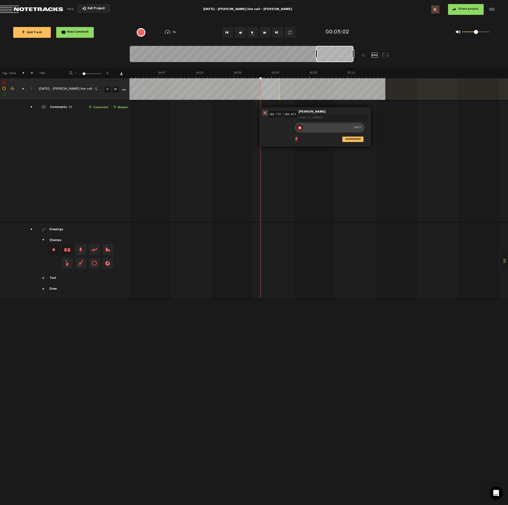
click at [300, 127] on div at bounding box center [299, 128] width 6 height 6
click at [347, 140] on icon "comment" at bounding box center [352, 139] width 21 height 5
click at [253, 31] on button "1x" at bounding box center [252, 32] width 11 height 11
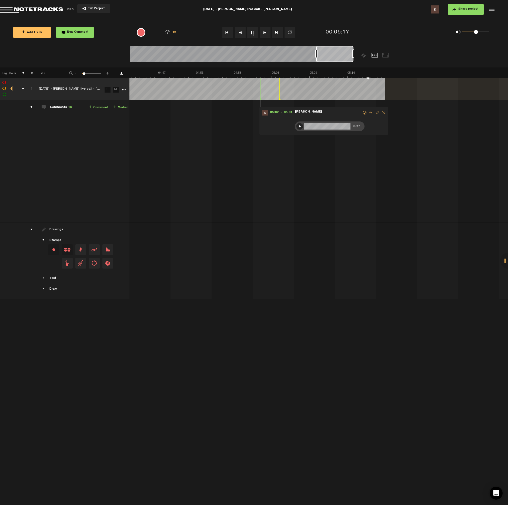
click at [254, 32] on button "1x" at bounding box center [252, 32] width 11 height 11
click at [371, 160] on span at bounding box center [370, 159] width 5 height 5
click at [374, 163] on div at bounding box center [374, 161] width 4 height 4
click at [375, 162] on div at bounding box center [374, 161] width 6 height 6
click at [428, 173] on icon "comment" at bounding box center [427, 172] width 21 height 5
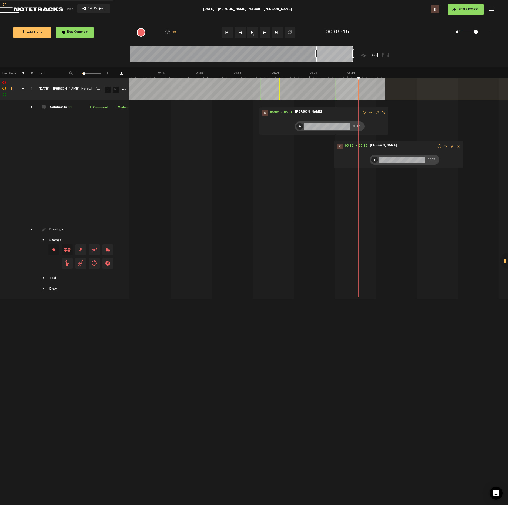
click at [255, 32] on button "1x" at bounding box center [252, 32] width 11 height 11
click at [387, 91] on audio-loader at bounding box center [318, 89] width 378 height 22
click at [399, 193] on span at bounding box center [398, 193] width 5 height 5
click at [402, 194] on div at bounding box center [402, 195] width 4 height 4
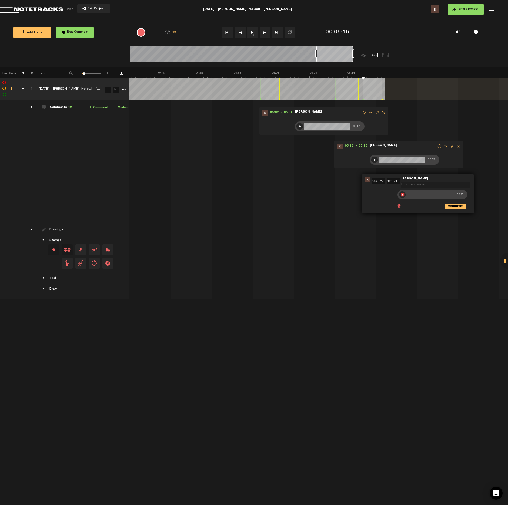
click at [402, 194] on div at bounding box center [402, 194] width 6 height 6
click at [456, 207] on icon "comment" at bounding box center [455, 206] width 21 height 5
click at [255, 32] on button "1x" at bounding box center [252, 32] width 11 height 11
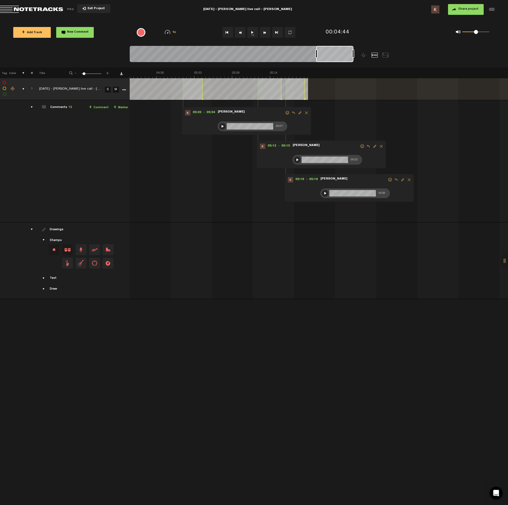
scroll to position [0, 2092]
click at [343, 253] on td at bounding box center [319, 261] width 378 height 77
click at [320, 88] on audio-loader at bounding box center [319, 89] width 378 height 22
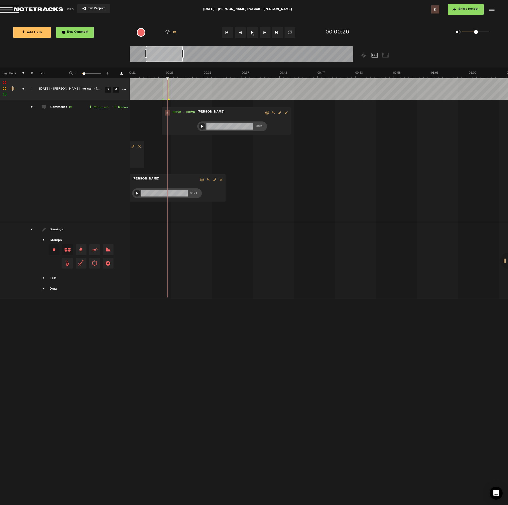
click at [331, 174] on div "00:01 - 00:04 • [PERSON_NAME]: "" [PERSON_NAME] 00:50 00:05 - 00:17 • [PERSON_N…" at bounding box center [167, 164] width 378 height 118
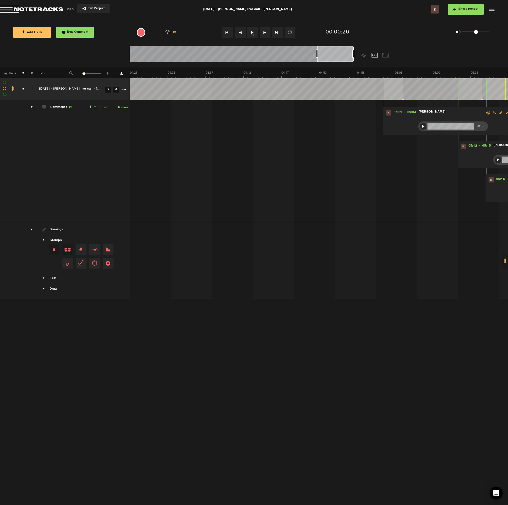
scroll to position [0, 1892]
drag, startPoint x: 169, startPoint y: 53, endPoint x: 392, endPoint y: 73, distance: 224.3
click at [346, 61] on div at bounding box center [335, 54] width 37 height 16
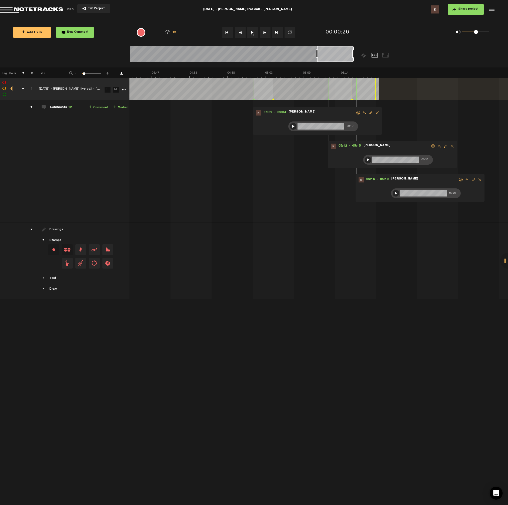
scroll to position [0, 2054]
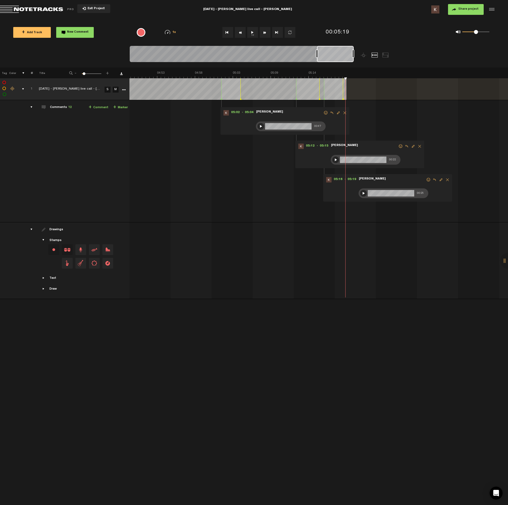
click at [82, 32] on span "New Comment" at bounding box center [78, 32] width 22 height 3
click at [369, 128] on span at bounding box center [368, 126] width 5 height 5
click at [369, 128] on div at bounding box center [370, 128] width 4 height 4
click at [371, 128] on div at bounding box center [370, 128] width 6 height 6
click at [418, 139] on icon "comment" at bounding box center [424, 139] width 21 height 5
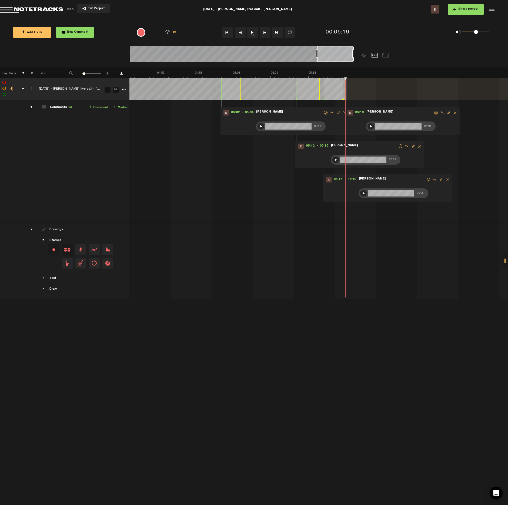
click at [461, 10] on span "Share project" at bounding box center [468, 9] width 20 height 3
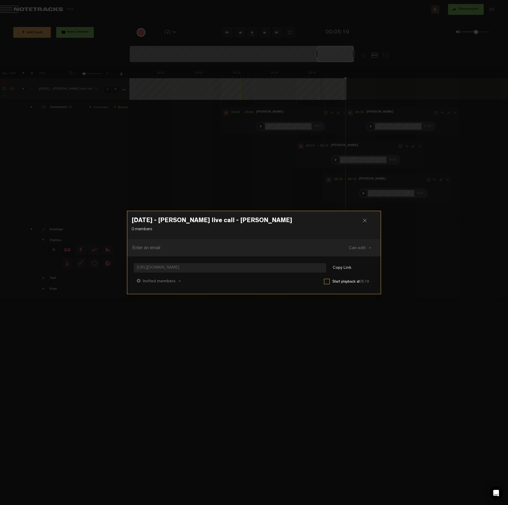
paste input "[EMAIL_ADDRESS][DOMAIN_NAME]"
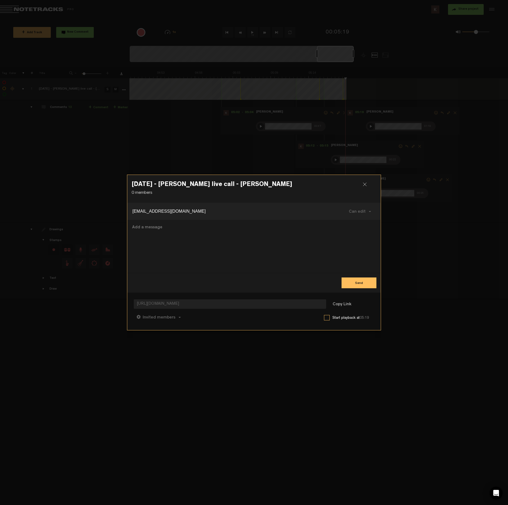
type input "[EMAIL_ADDRESS][DOMAIN_NAME]"
click at [348, 285] on button "Send" at bounding box center [358, 283] width 35 height 11
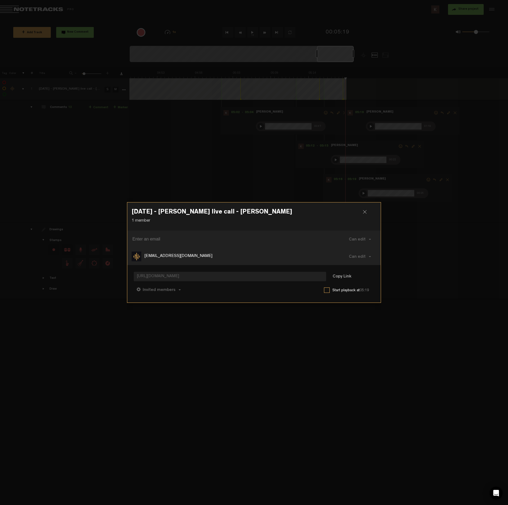
click at [365, 211] on div at bounding box center [367, 214] width 8 height 8
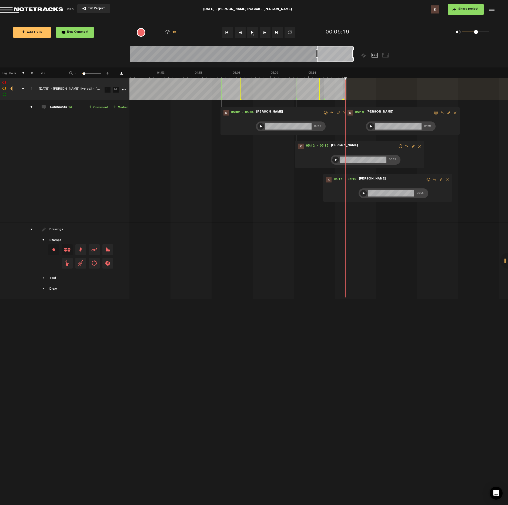
click at [94, 6] on button "Exit Project" at bounding box center [93, 8] width 33 height 9
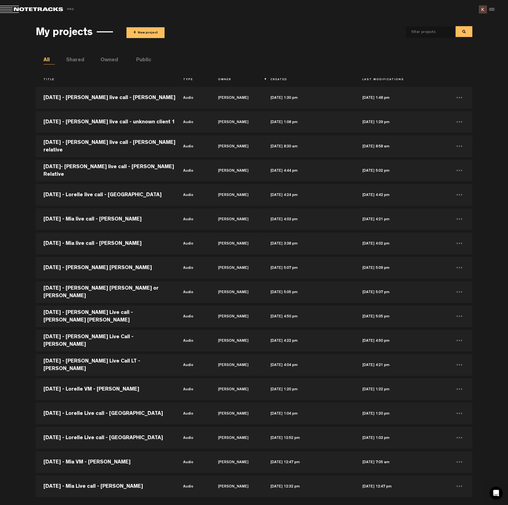
click at [137, 32] on button "+ New project" at bounding box center [145, 32] width 38 height 11
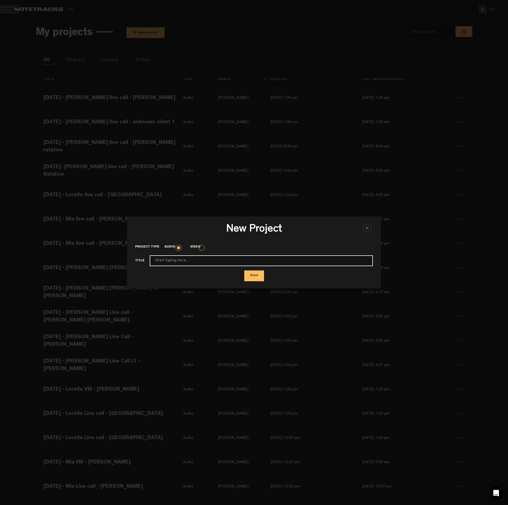
paste input "[DATE] - [PERSON_NAME] live call - Camella on behalf of [PERSON_NAME]"
type input "[DATE] - [PERSON_NAME] live call - Camella on behalf of [PERSON_NAME]"
click at [250, 278] on button "Done" at bounding box center [254, 276] width 20 height 11
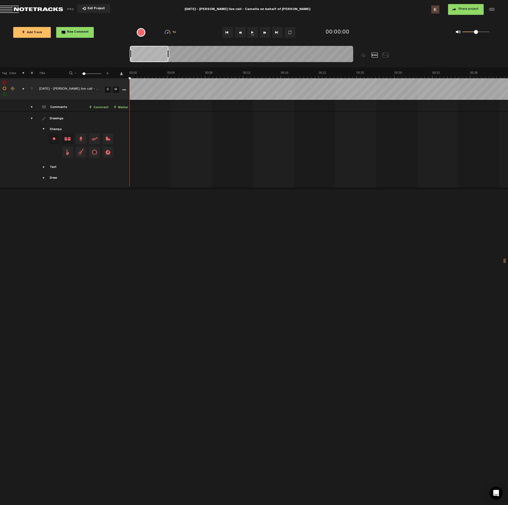
click at [253, 37] on button "1x" at bounding box center [252, 32] width 11 height 11
click at [123, 91] on tr "1 completed [DATE] - [PERSON_NAME] live call - Camella on behalf of [PERSON_NAM…" at bounding box center [254, 89] width 508 height 22
click at [87, 34] on button "New Comment" at bounding box center [75, 32] width 38 height 11
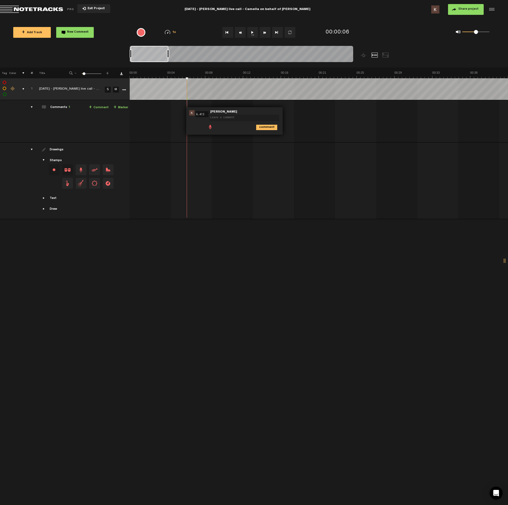
click at [210, 126] on span at bounding box center [209, 126] width 5 height 5
click at [211, 128] on div at bounding box center [212, 128] width 4 height 4
click at [214, 128] on div at bounding box center [212, 128] width 6 height 6
click at [273, 140] on icon "comment" at bounding box center [266, 139] width 21 height 5
click at [253, 34] on button "1x" at bounding box center [252, 32] width 11 height 11
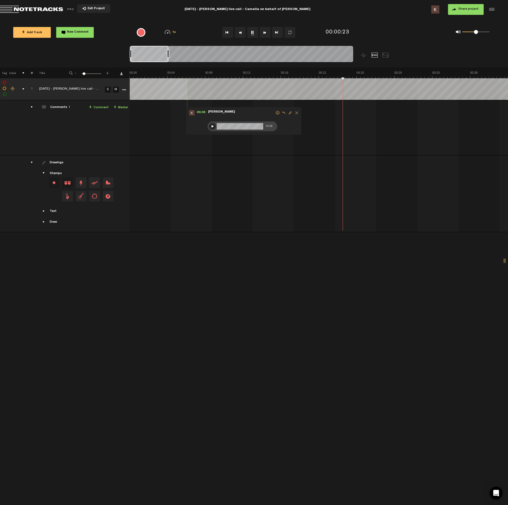
click at [253, 34] on button "1x" at bounding box center [252, 32] width 11 height 11
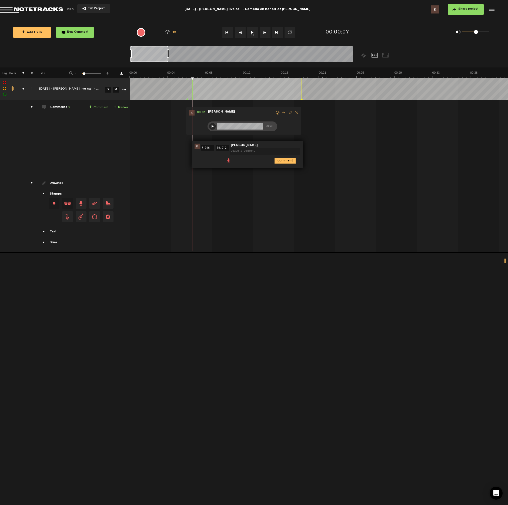
click at [228, 161] on span at bounding box center [228, 159] width 5 height 5
click at [231, 161] on div at bounding box center [232, 161] width 4 height 4
click at [232, 160] on div at bounding box center [232, 161] width 6 height 6
click at [283, 173] on icon "comment" at bounding box center [284, 172] width 21 height 5
click at [254, 32] on button "1x" at bounding box center [252, 32] width 11 height 11
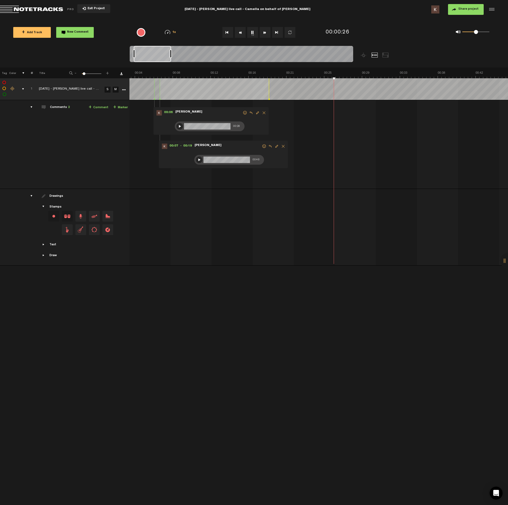
scroll to position [0, 130]
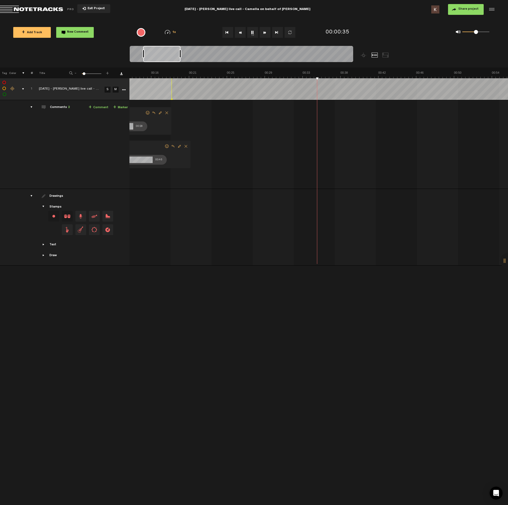
click at [252, 29] on button "1x" at bounding box center [252, 32] width 11 height 11
click at [313, 127] on span at bounding box center [313, 126] width 5 height 5
click at [315, 128] on div at bounding box center [316, 128] width 4 height 4
click at [318, 127] on div at bounding box center [316, 128] width 6 height 6
click at [367, 138] on icon "comment" at bounding box center [369, 139] width 21 height 5
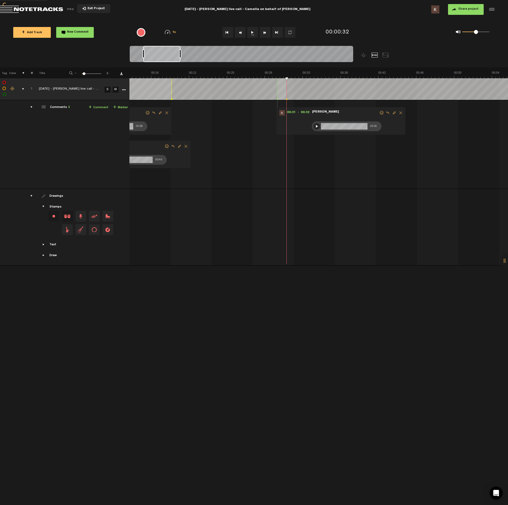
click at [253, 34] on button "1x" at bounding box center [252, 32] width 11 height 11
click at [350, 163] on ul "comment" at bounding box center [382, 160] width 73 height 6
click at [350, 162] on span at bounding box center [348, 159] width 5 height 5
click at [353, 162] on div at bounding box center [352, 161] width 4 height 4
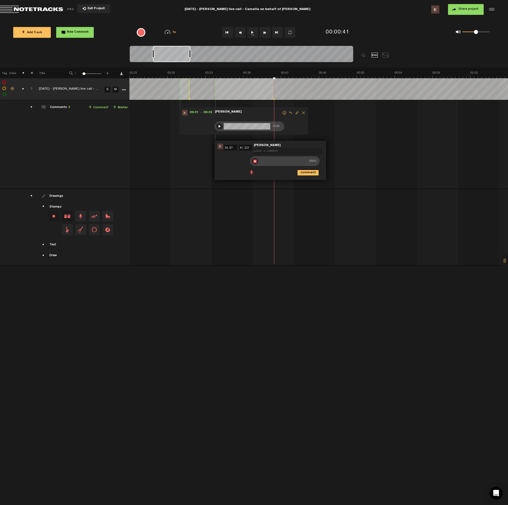
scroll to position [0, 259]
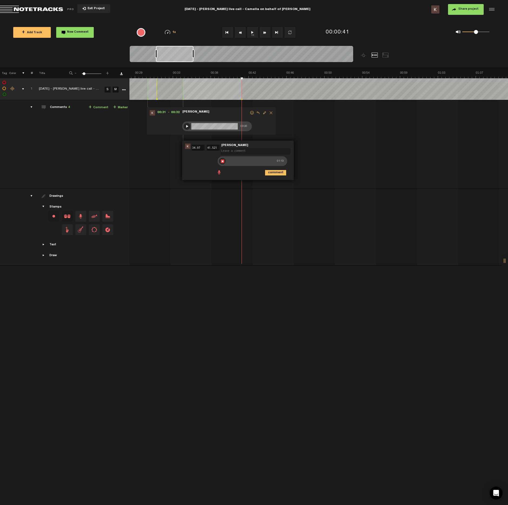
click at [223, 161] on div at bounding box center [222, 161] width 6 height 6
click at [276, 174] on icon "comment" at bounding box center [275, 172] width 21 height 5
click at [254, 31] on button "1x" at bounding box center [252, 32] width 11 height 11
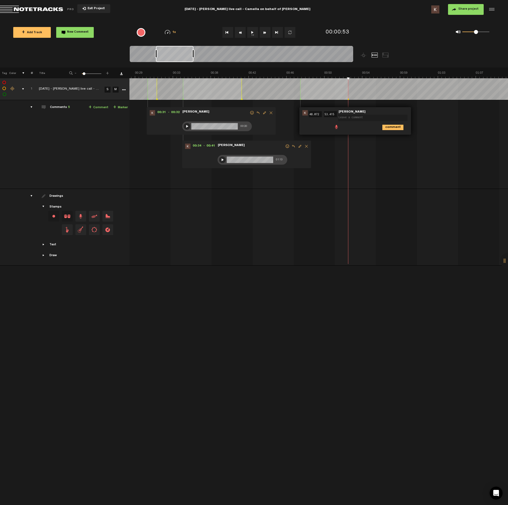
click at [335, 125] on span at bounding box center [336, 126] width 5 height 5
click at [338, 128] on div at bounding box center [339, 128] width 4 height 4
click at [340, 127] on div at bounding box center [339, 128] width 6 height 6
click at [395, 137] on icon "comment" at bounding box center [392, 139] width 21 height 5
click at [254, 35] on button "1x" at bounding box center [252, 32] width 11 height 11
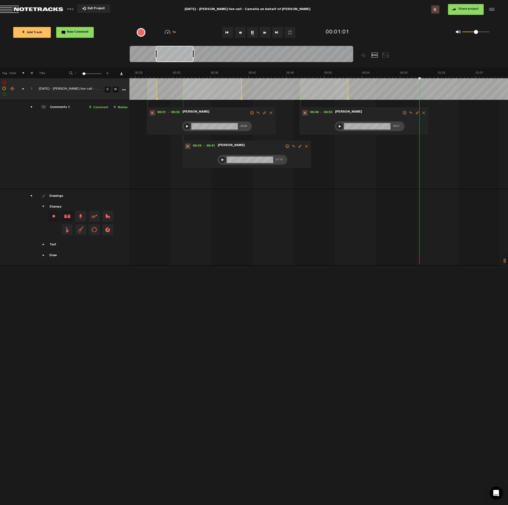
click at [252, 31] on button "1x" at bounding box center [252, 32] width 11 height 11
click at [415, 161] on span at bounding box center [413, 159] width 5 height 5
click at [418, 160] on div at bounding box center [417, 161] width 4 height 4
click at [416, 160] on div at bounding box center [417, 161] width 6 height 6
click at [468, 173] on icon "comment" at bounding box center [470, 172] width 21 height 5
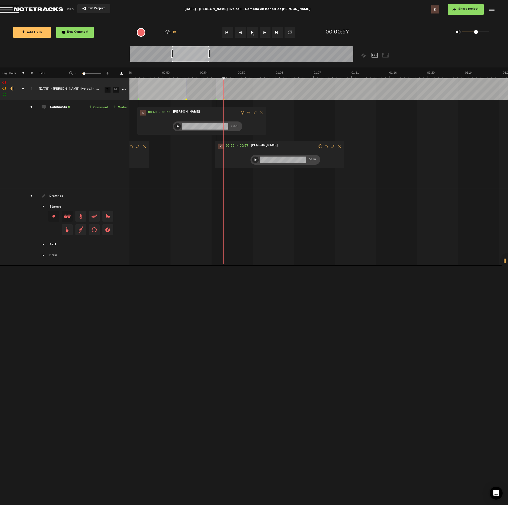
scroll to position [0, 486]
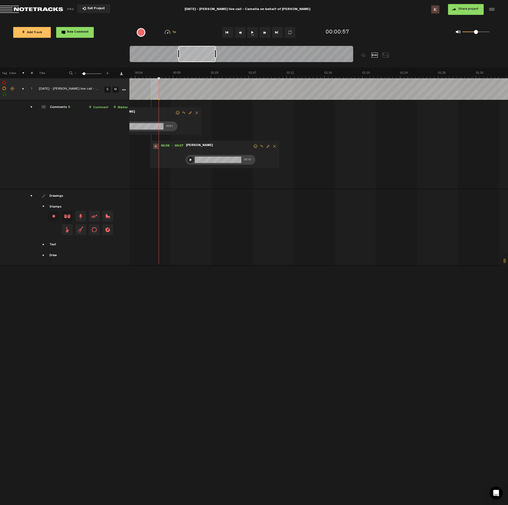
click at [251, 35] on button "1x" at bounding box center [252, 32] width 11 height 11
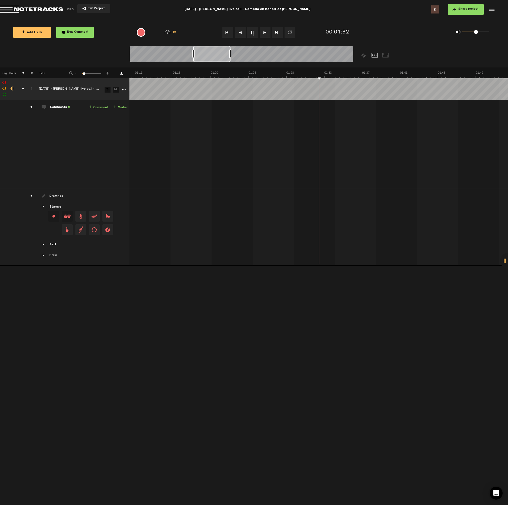
scroll to position [0, 637]
click at [253, 33] on button "1x" at bounding box center [252, 32] width 11 height 11
click at [383, 126] on ul "comment" at bounding box center [415, 127] width 73 height 6
click at [382, 127] on span at bounding box center [381, 126] width 5 height 5
click at [385, 127] on div at bounding box center [385, 128] width 4 height 4
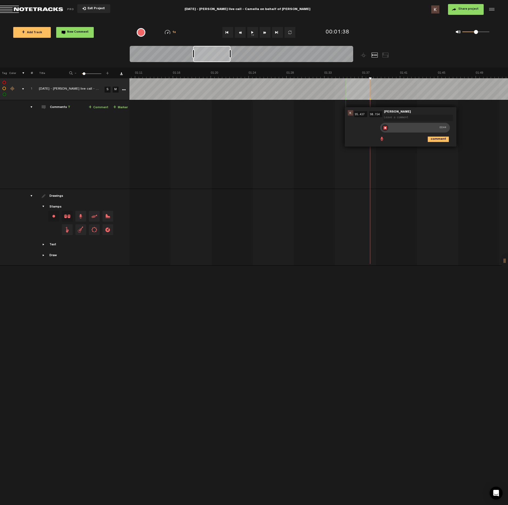
click at [387, 129] on div at bounding box center [385, 128] width 6 height 6
click at [434, 140] on icon "comment" at bounding box center [438, 139] width 21 height 5
click at [250, 36] on button "1x" at bounding box center [252, 32] width 11 height 11
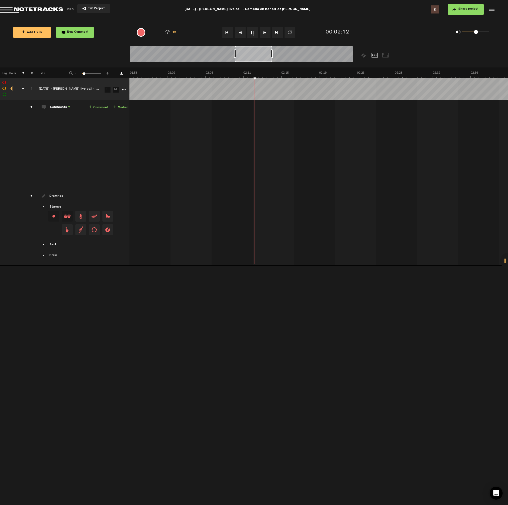
scroll to position [0, 1059]
click at [253, 35] on button "1x" at bounding box center [252, 32] width 11 height 11
click at [248, 128] on span at bounding box center [249, 126] width 5 height 5
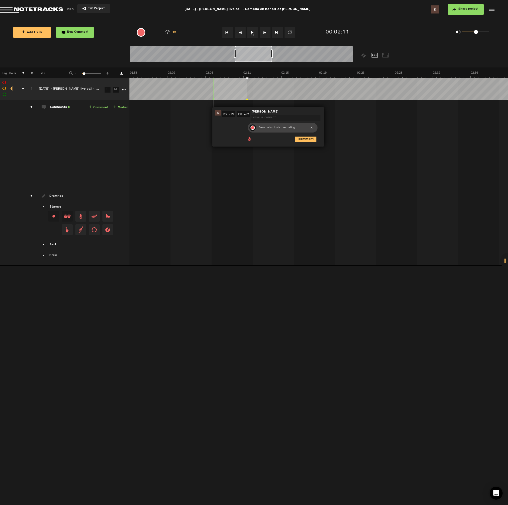
click at [253, 129] on div at bounding box center [252, 128] width 4 height 4
click at [253, 130] on div at bounding box center [252, 128] width 6 height 6
click at [314, 142] on icon "comment" at bounding box center [305, 139] width 21 height 5
click at [251, 34] on button "1x" at bounding box center [252, 32] width 11 height 11
click at [335, 72] on img at bounding box center [205, 75] width 2270 height 8
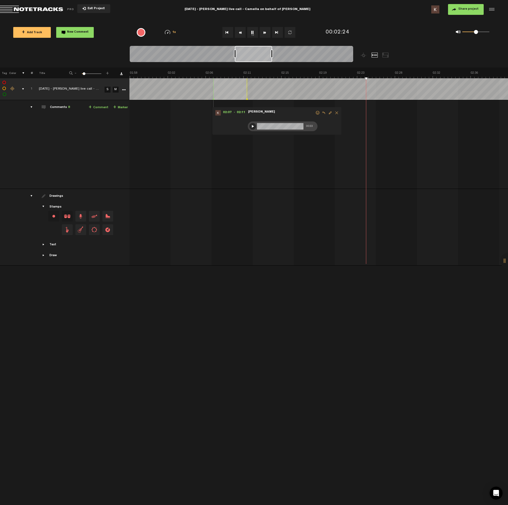
click at [314, 73] on img at bounding box center [205, 75] width 2270 height 8
click at [251, 35] on button "1x" at bounding box center [252, 32] width 11 height 11
click at [354, 160] on span at bounding box center [353, 159] width 5 height 5
click at [356, 162] on div at bounding box center [357, 161] width 4 height 4
click at [358, 163] on div at bounding box center [357, 161] width 6 height 6
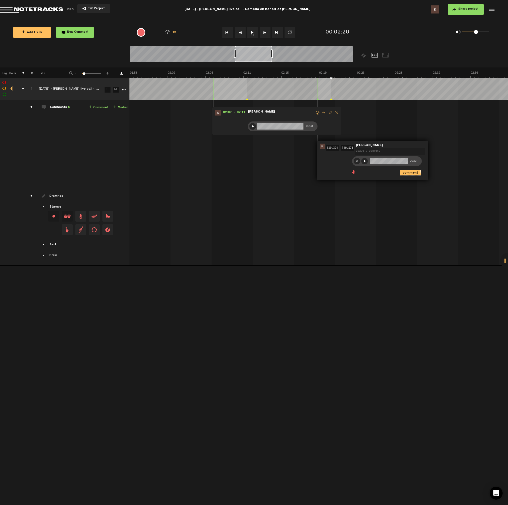
click at [409, 173] on icon "comment" at bounding box center [409, 172] width 21 height 5
click at [250, 35] on button "1x" at bounding box center [252, 32] width 11 height 11
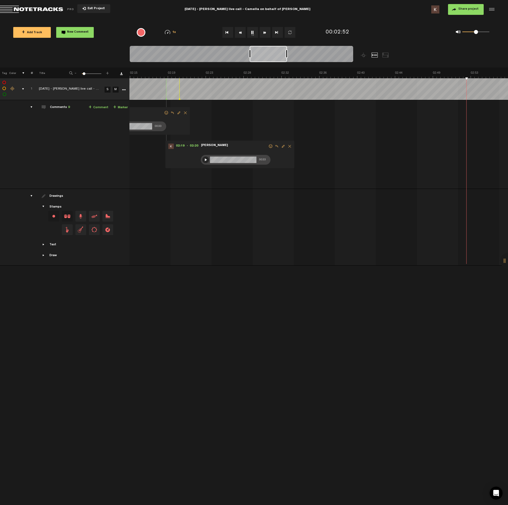
click at [253, 32] on button "1x" at bounding box center [252, 32] width 11 height 11
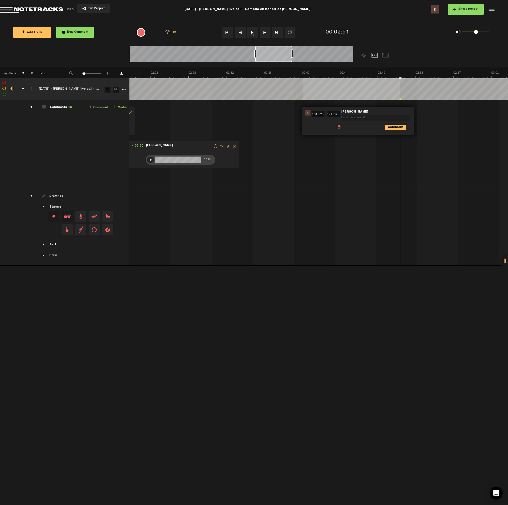
click at [338, 125] on span at bounding box center [338, 126] width 5 height 5
click at [341, 128] on div at bounding box center [342, 128] width 4 height 4
click at [342, 128] on div at bounding box center [342, 128] width 6 height 6
click at [395, 140] on icon "comment" at bounding box center [395, 139] width 21 height 5
click at [254, 37] on button "1x" at bounding box center [252, 32] width 11 height 11
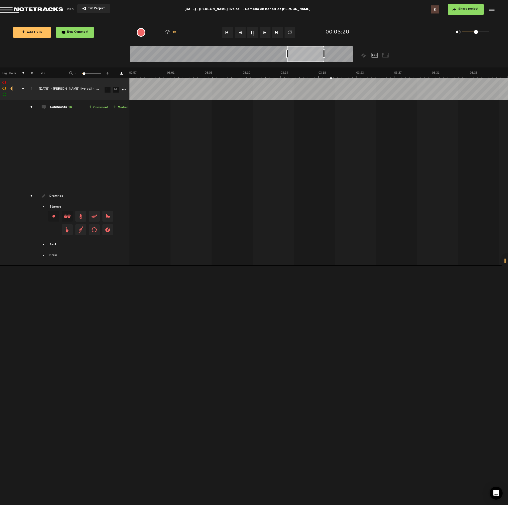
scroll to position [0, 1622]
click at [254, 34] on button "1x" at bounding box center [252, 32] width 11 height 11
click at [285, 126] on span at bounding box center [285, 126] width 5 height 5
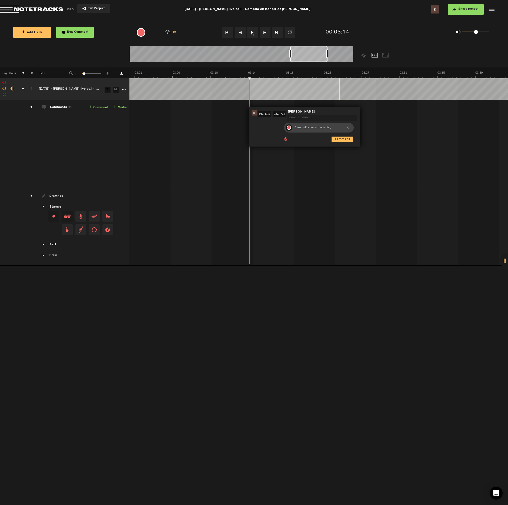
click at [289, 127] on div at bounding box center [289, 128] width 4 height 4
click at [288, 129] on div at bounding box center [288, 128] width 6 height 6
click at [331, 139] on icon "comment" at bounding box center [341, 139] width 21 height 5
click at [253, 31] on button "1x" at bounding box center [252, 32] width 11 height 11
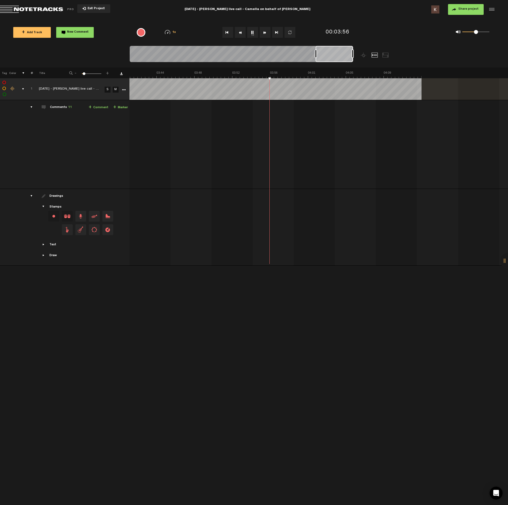
scroll to position [0, 2011]
click at [78, 32] on span "New Comment" at bounding box center [78, 32] width 22 height 3
click at [411, 128] on span at bounding box center [411, 126] width 5 height 5
click at [414, 129] on div at bounding box center [414, 128] width 4 height 4
click at [414, 127] on div at bounding box center [414, 128] width 6 height 6
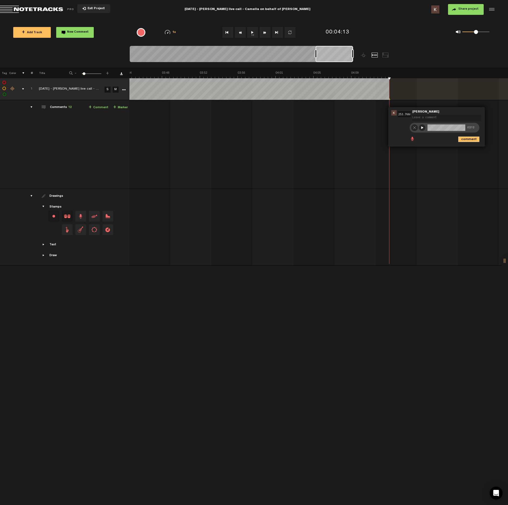
click at [472, 139] on icon "comment" at bounding box center [468, 139] width 21 height 5
click at [458, 11] on button "Share project" at bounding box center [466, 9] width 36 height 11
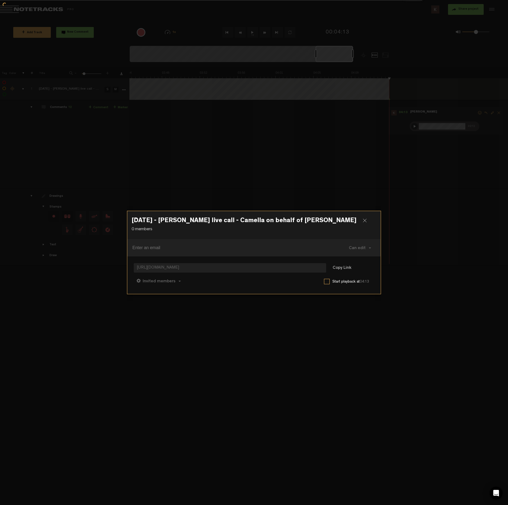
paste input "[EMAIL_ADDRESS][DOMAIN_NAME]"
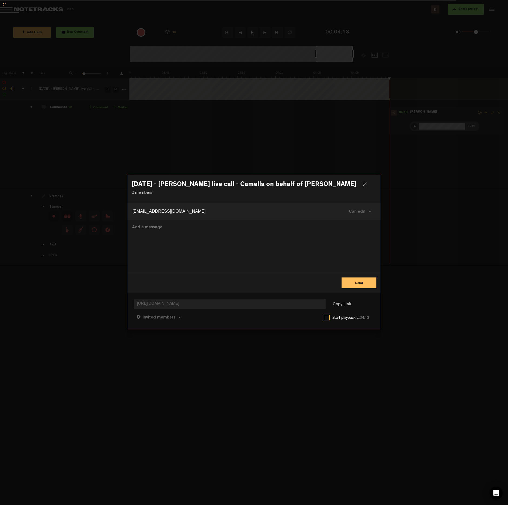
type input "[EMAIL_ADDRESS][DOMAIN_NAME]"
click at [351, 284] on button "Send" at bounding box center [358, 283] width 35 height 11
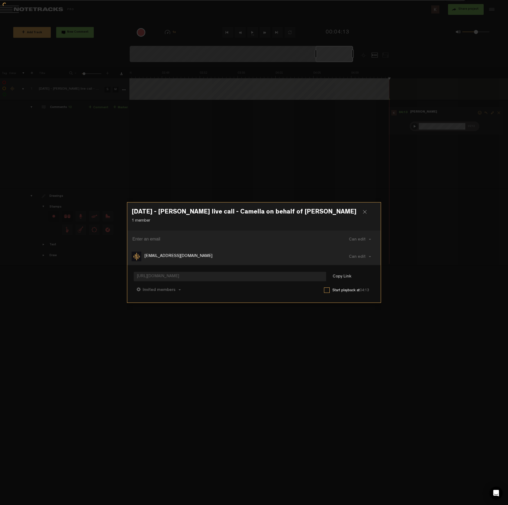
click at [363, 213] on div at bounding box center [367, 214] width 8 height 8
